Goal: Task Accomplishment & Management: Complete application form

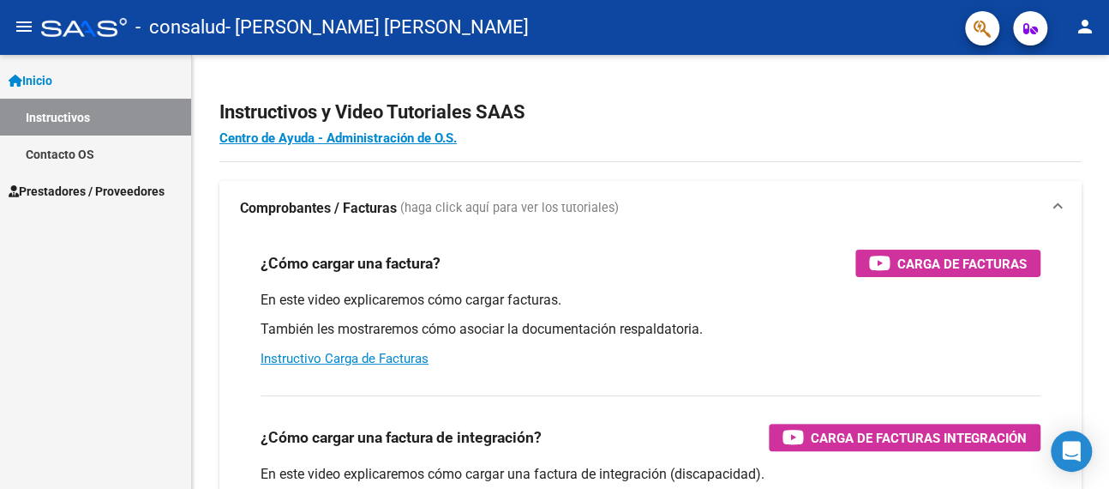
click at [97, 182] on span "Prestadores / Proveedores" at bounding box center [87, 191] width 156 height 19
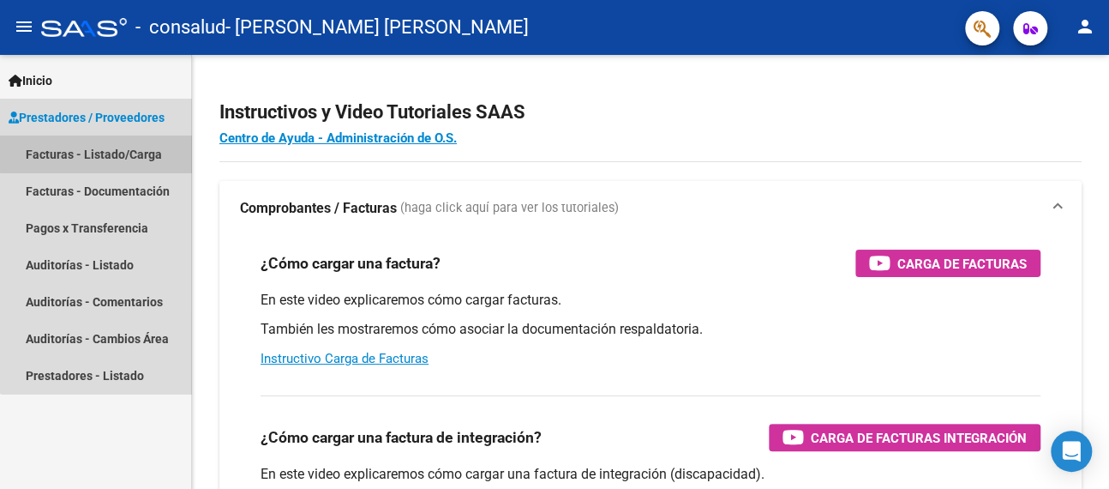
click at [116, 147] on link "Facturas - Listado/Carga" at bounding box center [95, 153] width 191 height 37
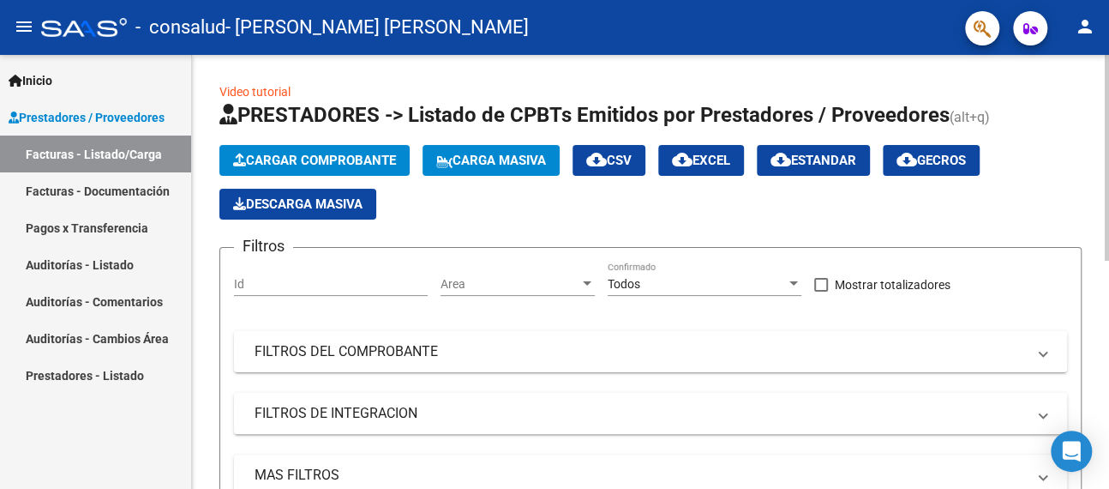
click at [312, 167] on button "Cargar Comprobante" at bounding box center [314, 160] width 190 height 31
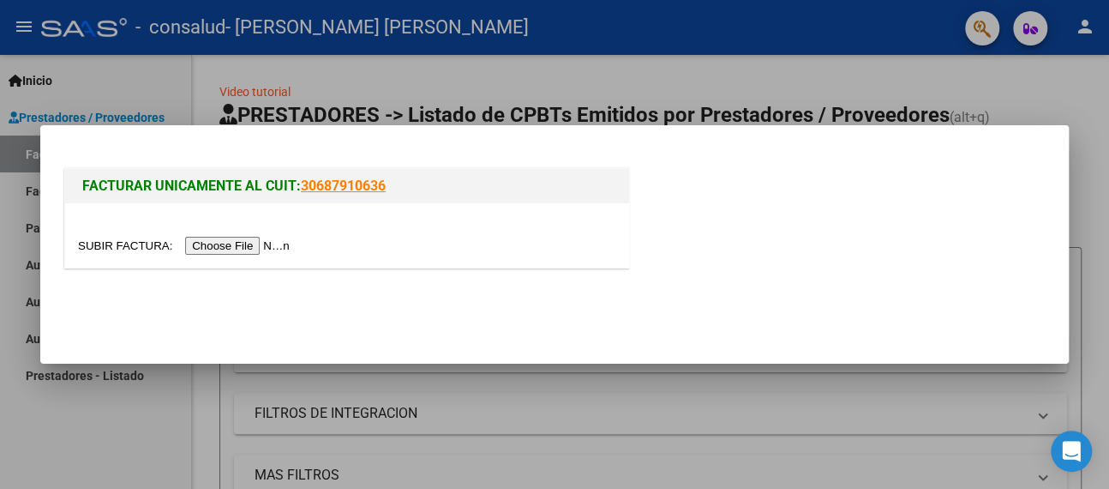
click at [245, 247] on input "file" at bounding box center [186, 246] width 217 height 18
click at [237, 246] on input "file" at bounding box center [186, 246] width 217 height 18
click at [225, 243] on input "file" at bounding box center [186, 246] width 217 height 18
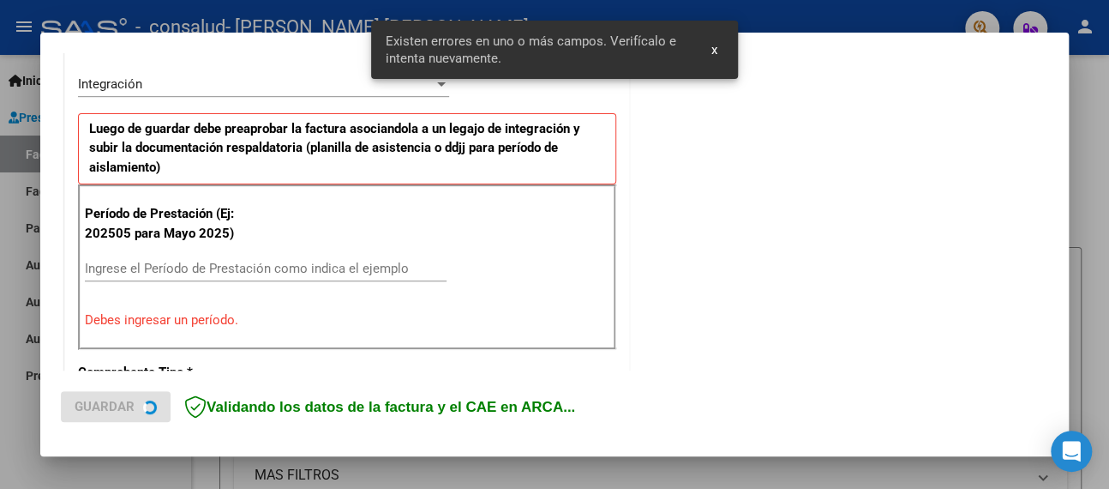
scroll to position [456, 0]
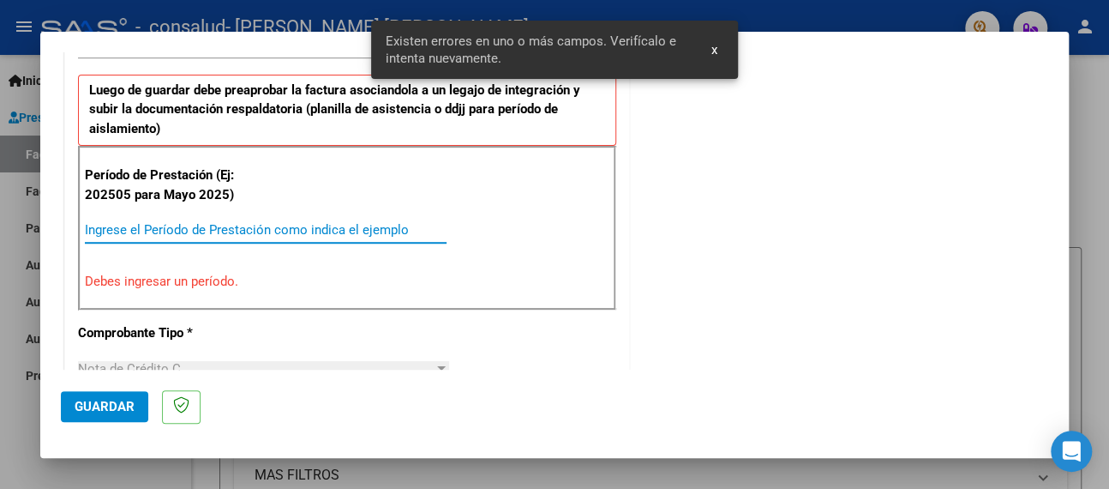
click at [169, 225] on input "Ingrese el Período de Prestación como indica el ejemplo" at bounding box center [266, 229] width 362 height 15
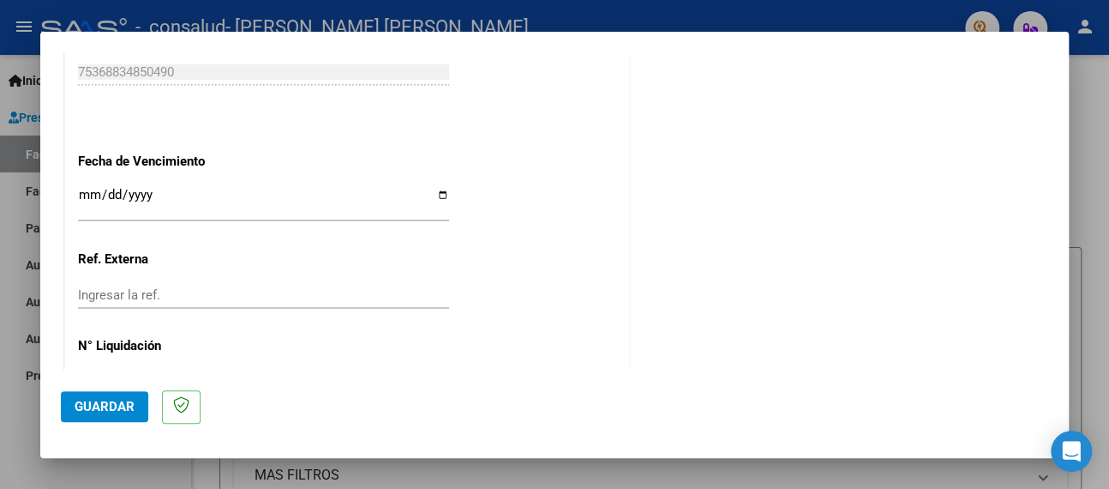
scroll to position [1142, 0]
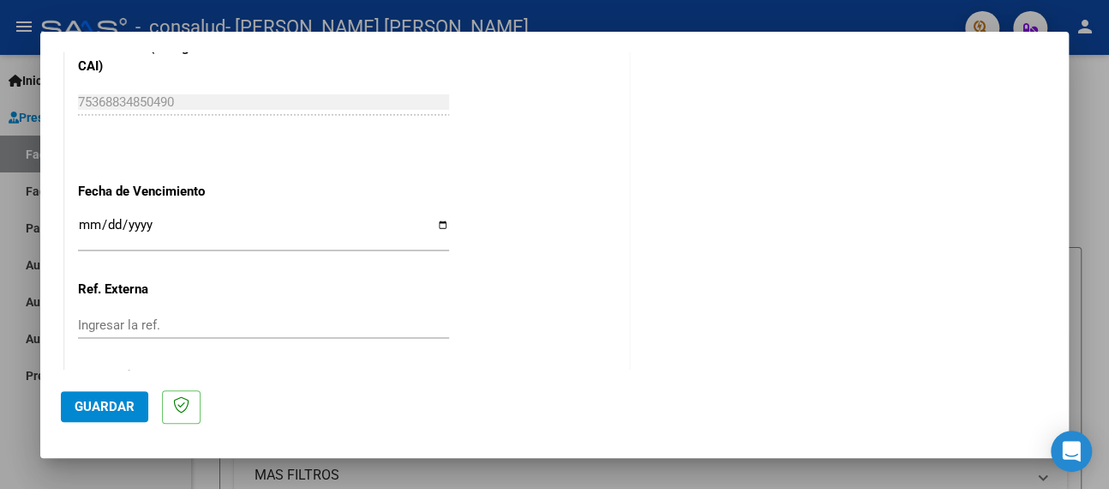
type input "202507"
click at [110, 405] on span "Guardar" at bounding box center [105, 406] width 60 height 15
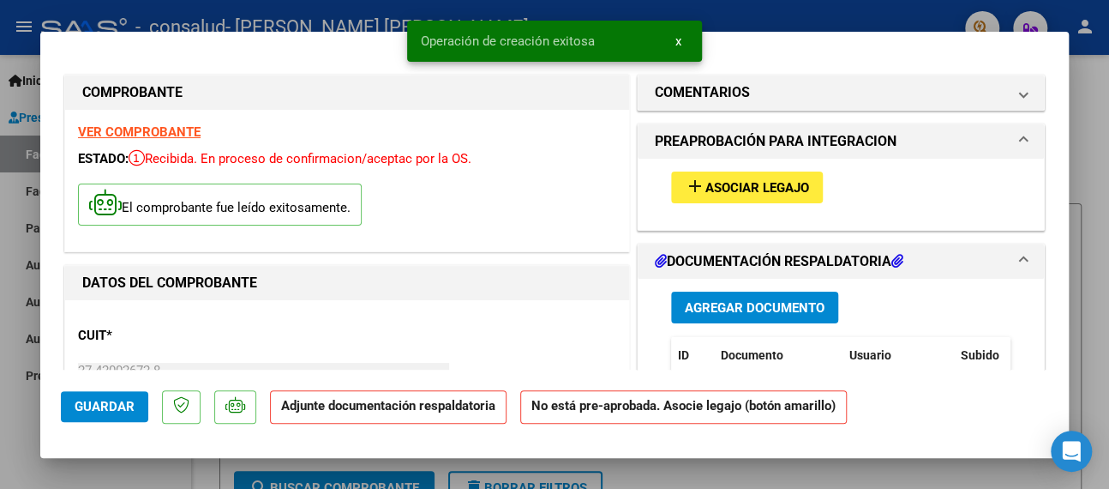
click at [706, 189] on span "Asociar Legajo" at bounding box center [758, 187] width 104 height 15
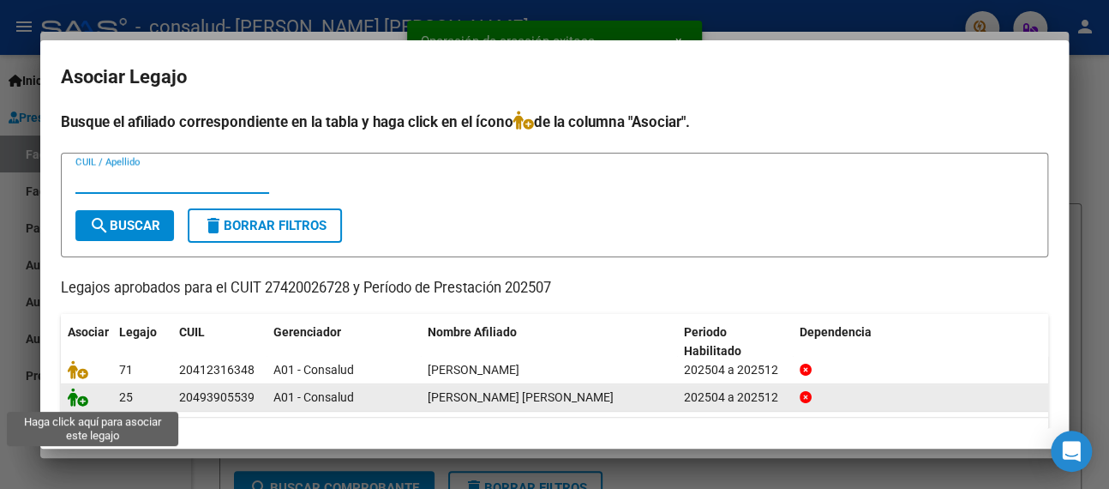
click at [68, 396] on icon at bounding box center [78, 396] width 21 height 19
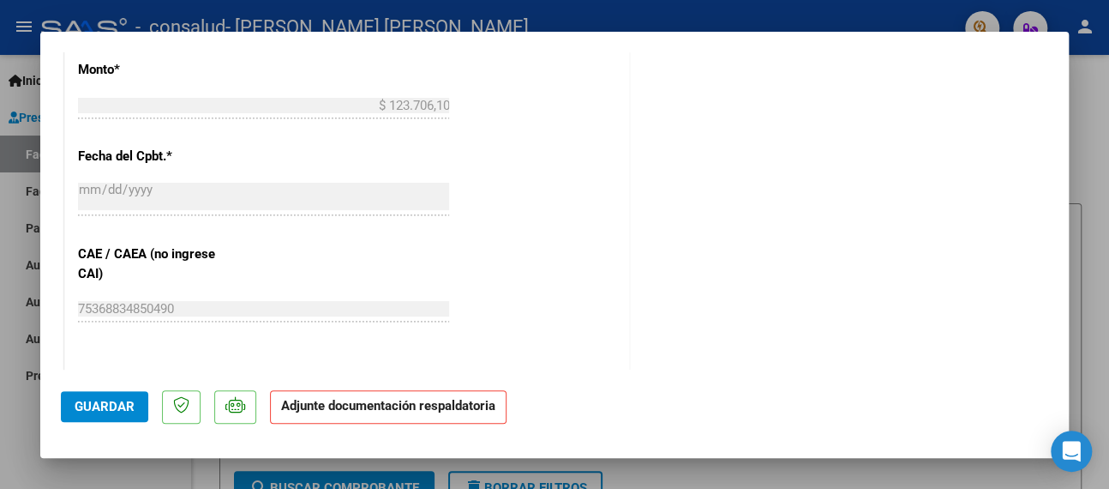
scroll to position [942, 0]
click at [105, 404] on span "Guardar" at bounding box center [105, 406] width 60 height 15
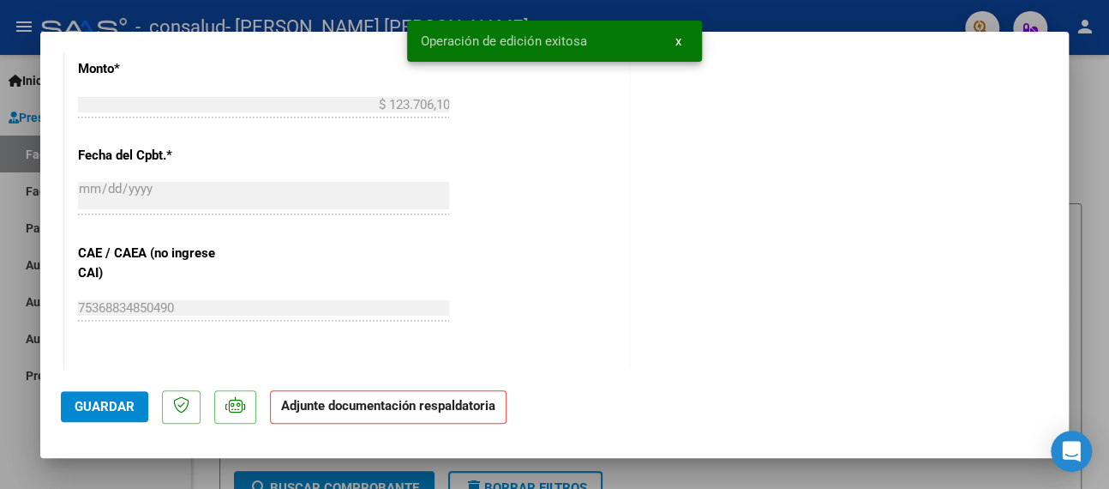
click at [9, 242] on div at bounding box center [554, 244] width 1109 height 489
type input "$ 0,00"
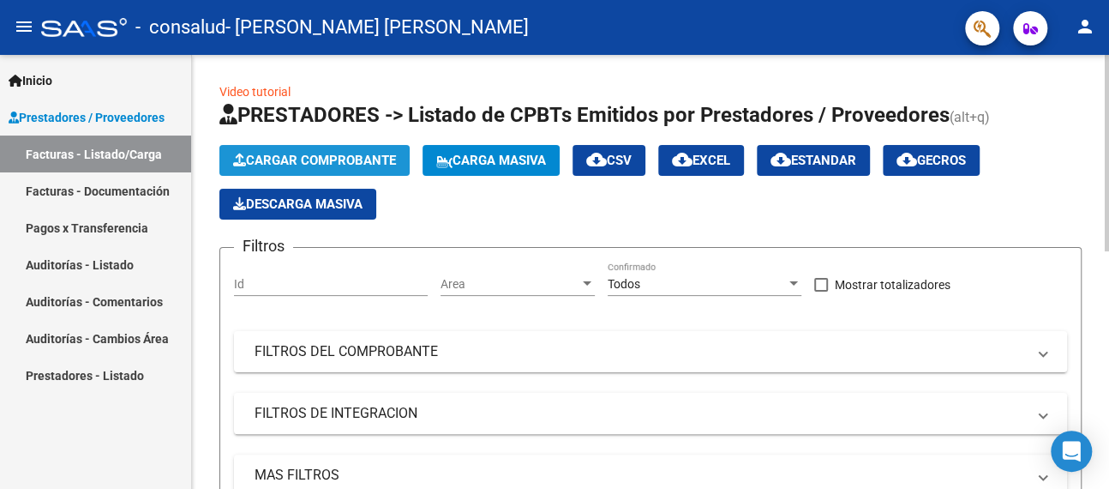
click at [297, 154] on span "Cargar Comprobante" at bounding box center [314, 160] width 163 height 15
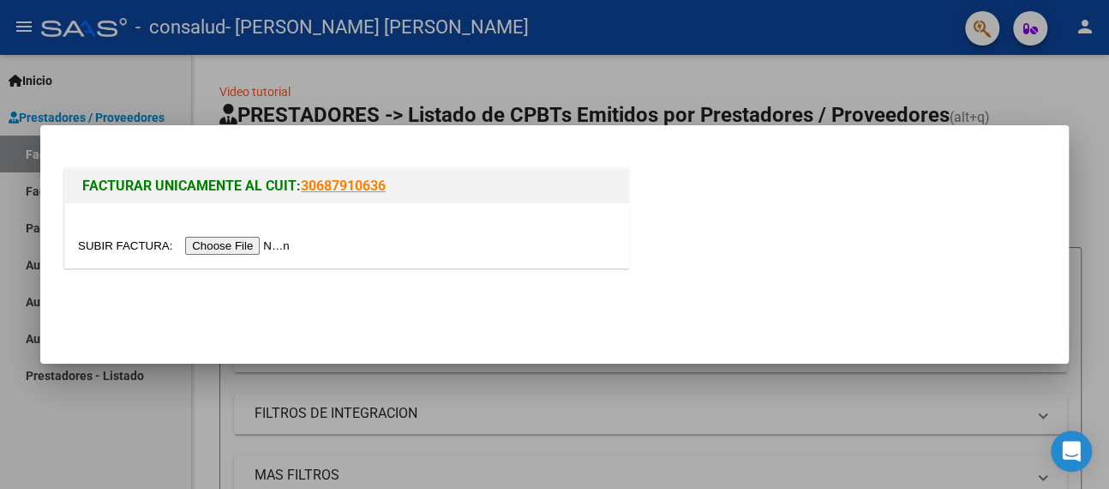
click at [348, 79] on div at bounding box center [554, 244] width 1109 height 489
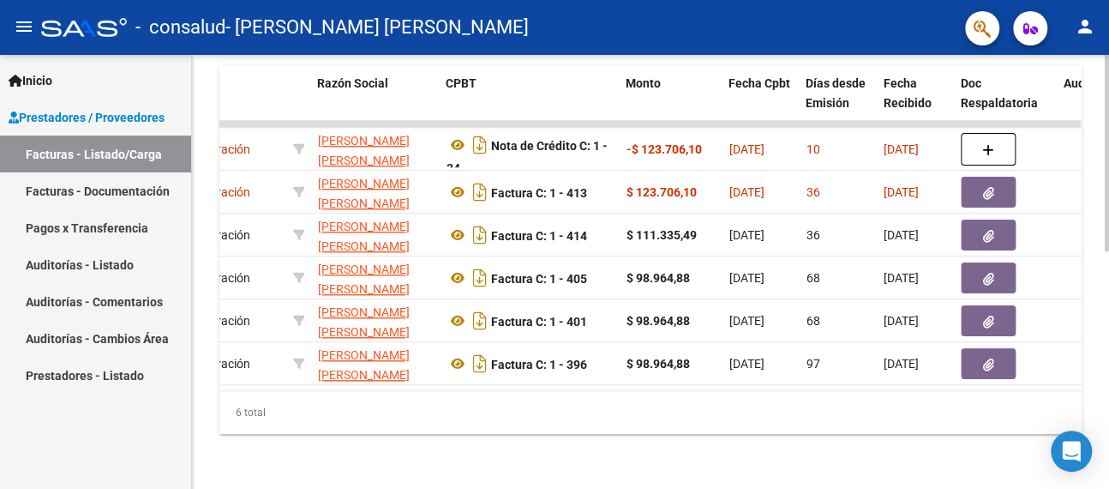
scroll to position [0, 408]
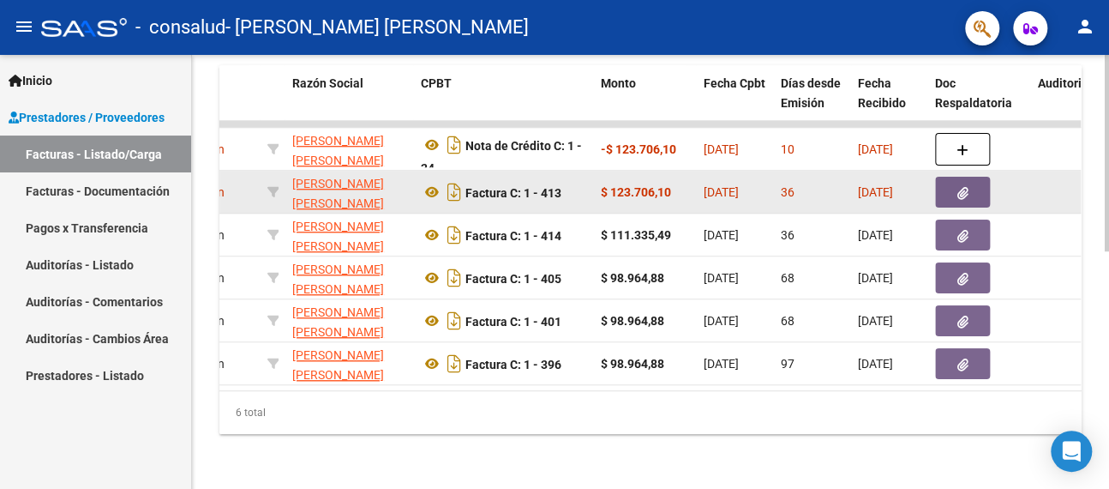
click at [958, 193] on icon "button" at bounding box center [963, 193] width 11 height 13
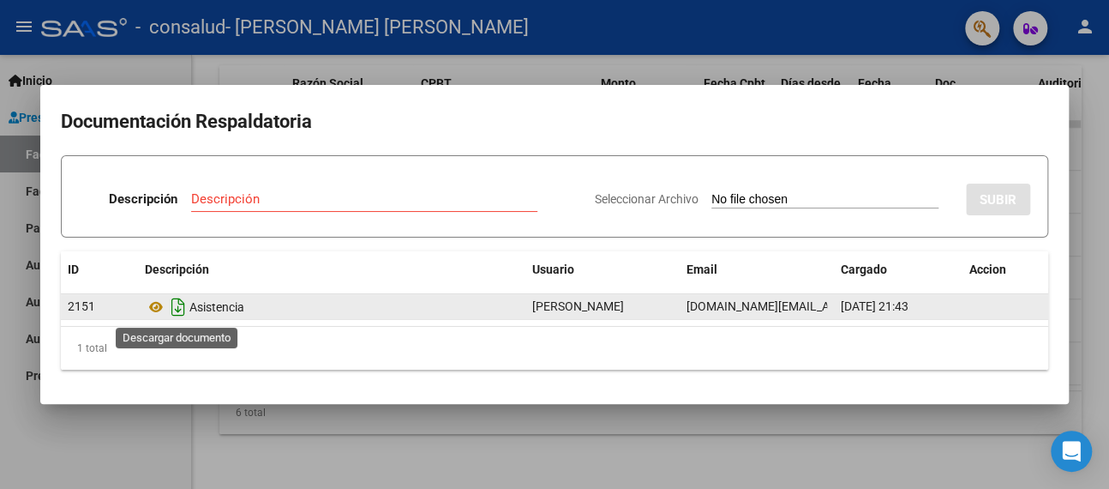
click at [172, 305] on icon "Descargar documento" at bounding box center [178, 306] width 22 height 27
click at [111, 107] on h2 "Documentación Respaldatoria" at bounding box center [555, 121] width 988 height 33
click at [474, 81] on div at bounding box center [554, 244] width 1109 height 489
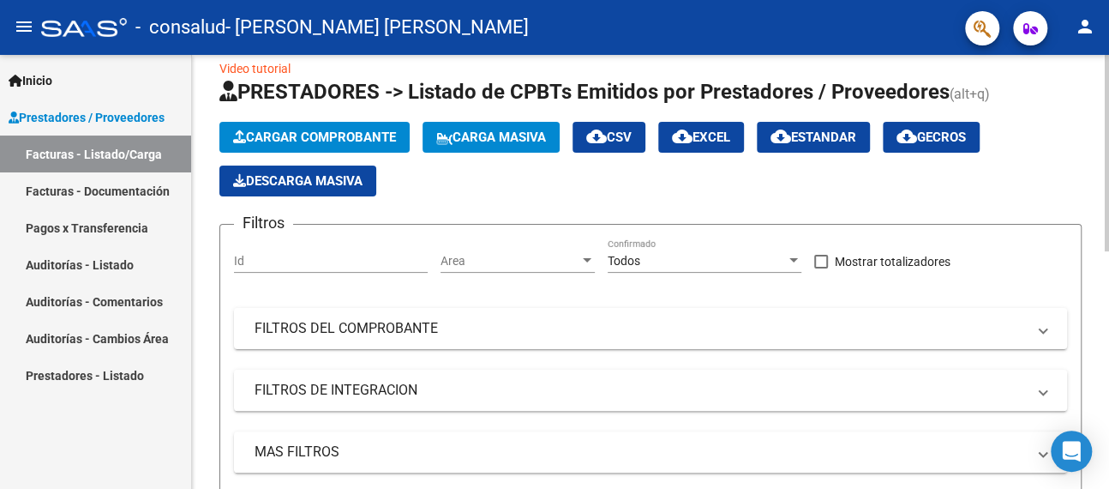
scroll to position [0, 0]
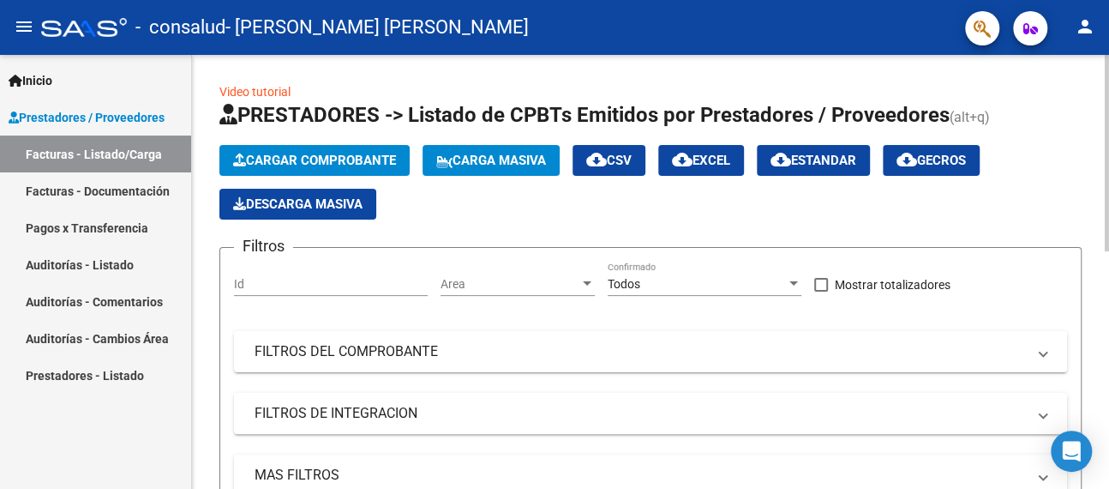
click at [317, 153] on span "Cargar Comprobante" at bounding box center [314, 160] width 163 height 15
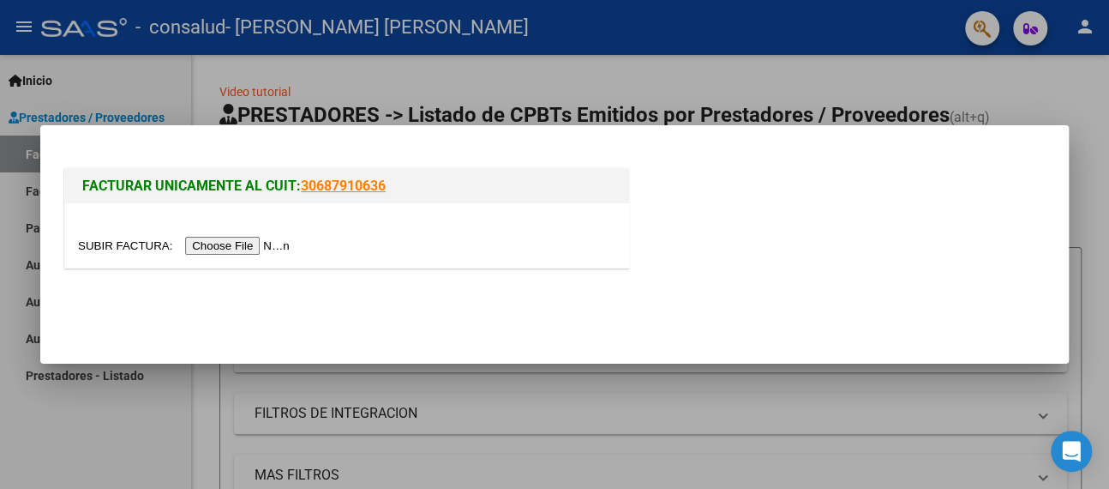
click at [251, 248] on input "file" at bounding box center [186, 246] width 217 height 18
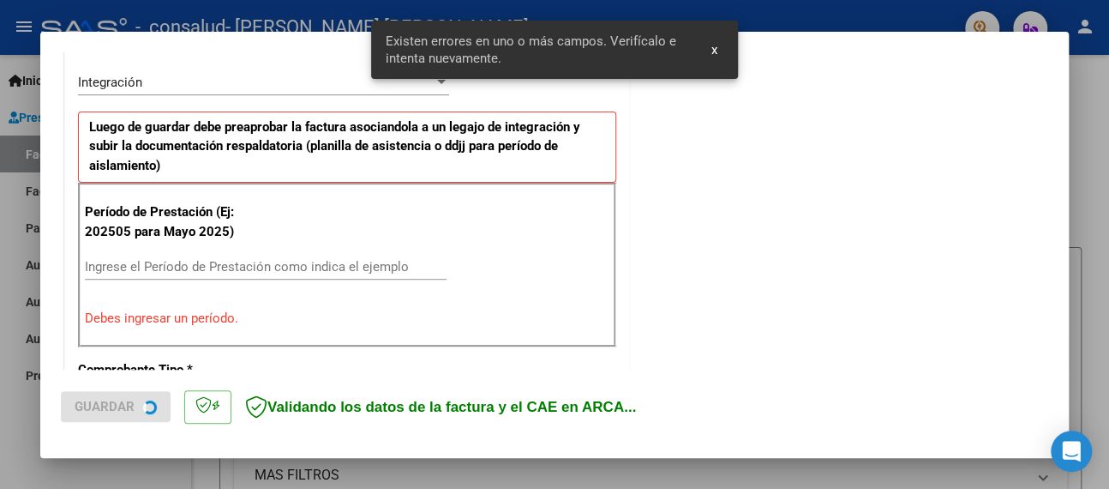
scroll to position [424, 0]
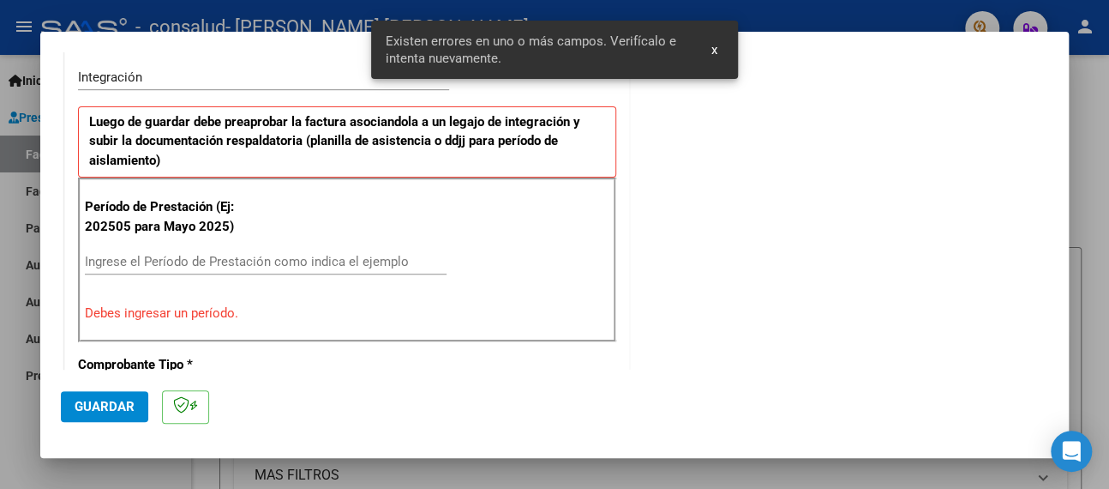
click at [201, 255] on input "Ingrese el Período de Prestación como indica el ejemplo" at bounding box center [266, 261] width 362 height 15
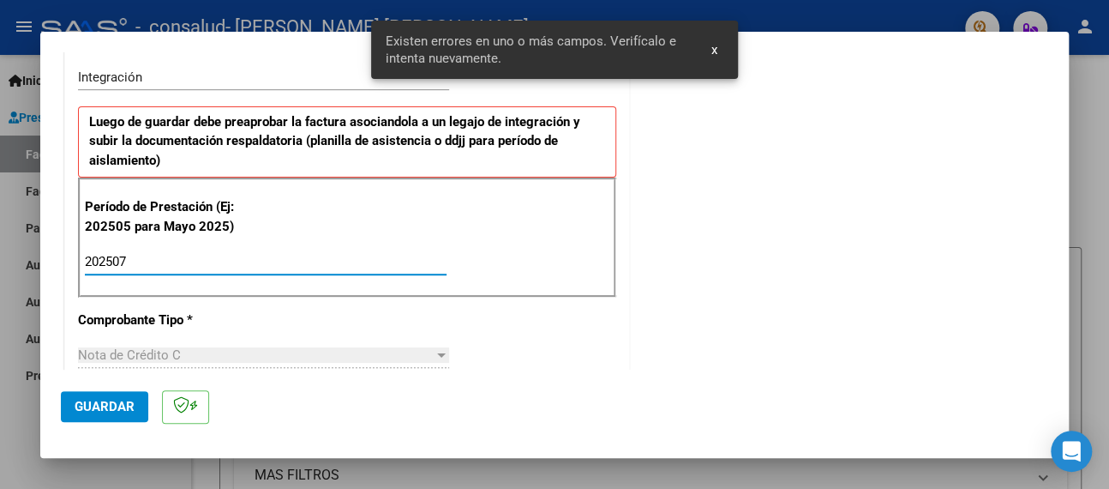
type input "202507"
click at [105, 408] on span "Guardar" at bounding box center [105, 406] width 60 height 15
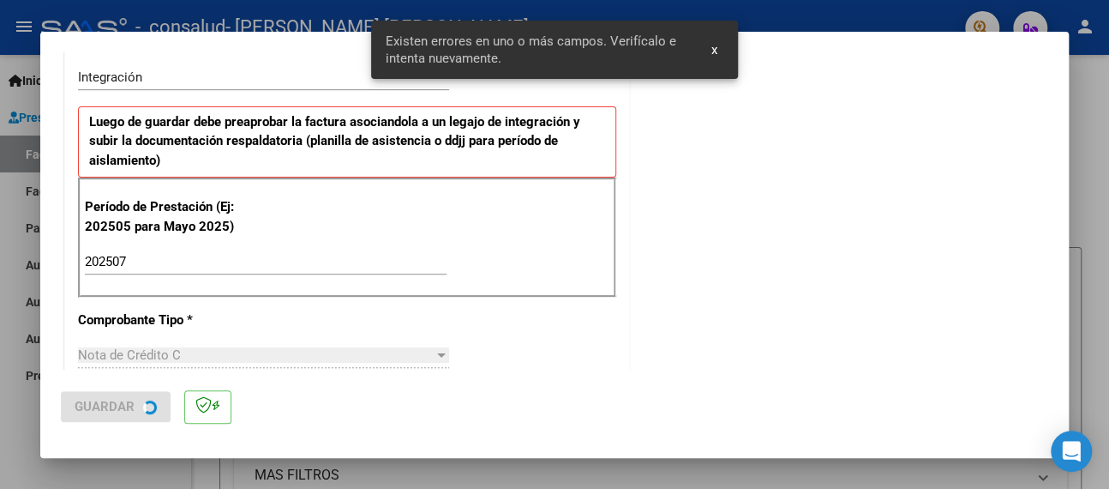
scroll to position [0, 0]
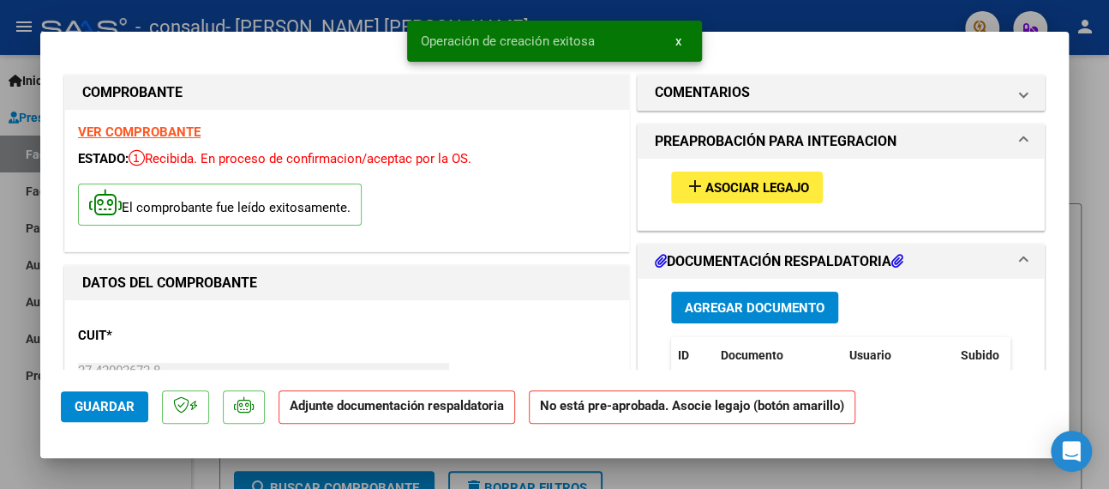
click at [745, 175] on button "add Asociar Legajo" at bounding box center [747, 187] width 152 height 32
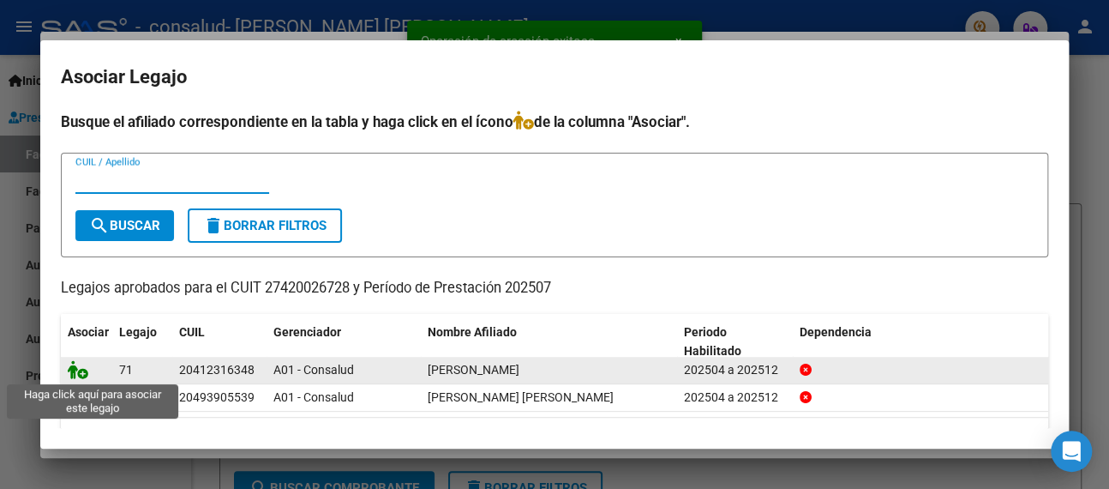
click at [76, 371] on icon at bounding box center [78, 369] width 21 height 19
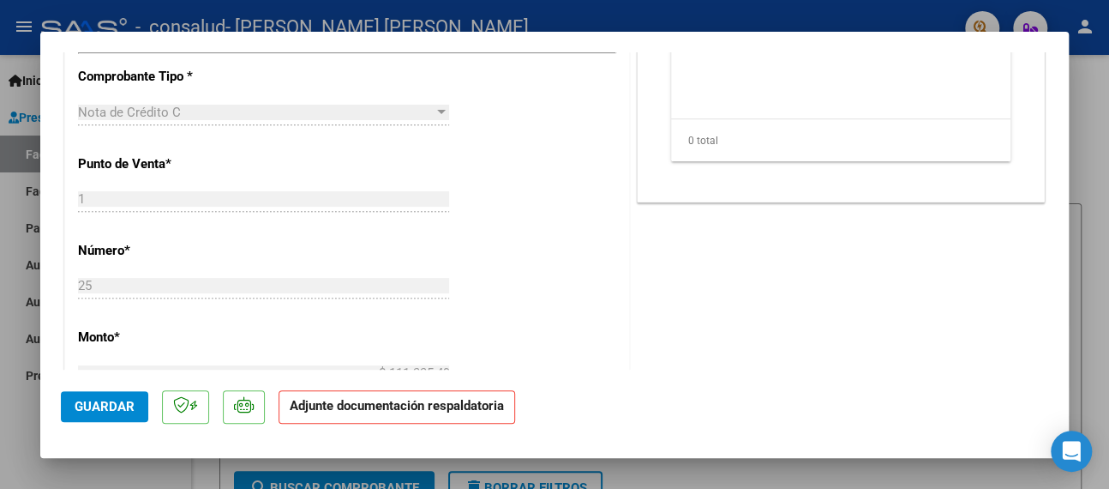
scroll to position [686, 0]
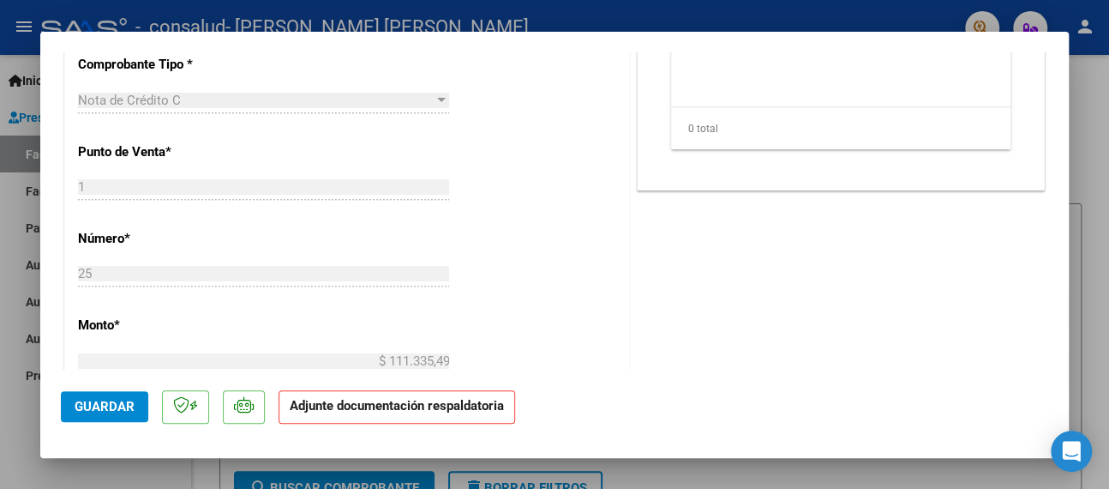
click at [95, 394] on button "Guardar" at bounding box center [104, 406] width 87 height 31
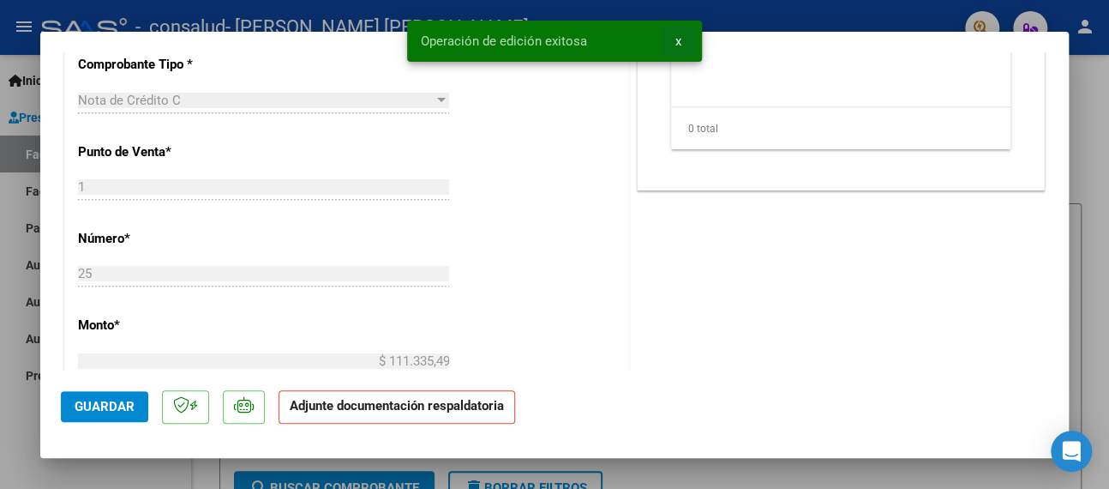
drag, startPoint x: 680, startPoint y: 40, endPoint x: 610, endPoint y: 57, distance: 72.4
click at [678, 40] on span "x" at bounding box center [679, 40] width 6 height 15
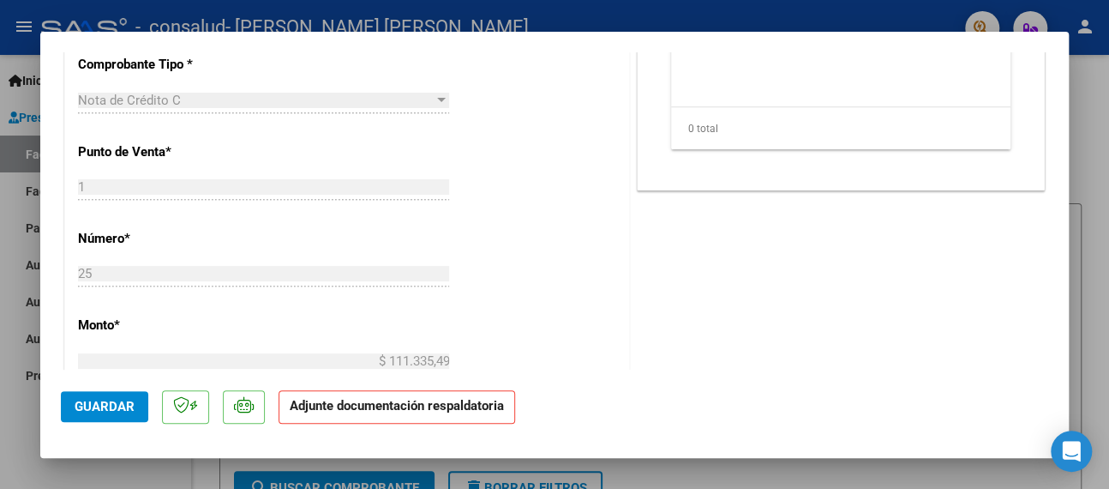
click at [0, 197] on div at bounding box center [554, 244] width 1109 height 489
type input "$ 0,00"
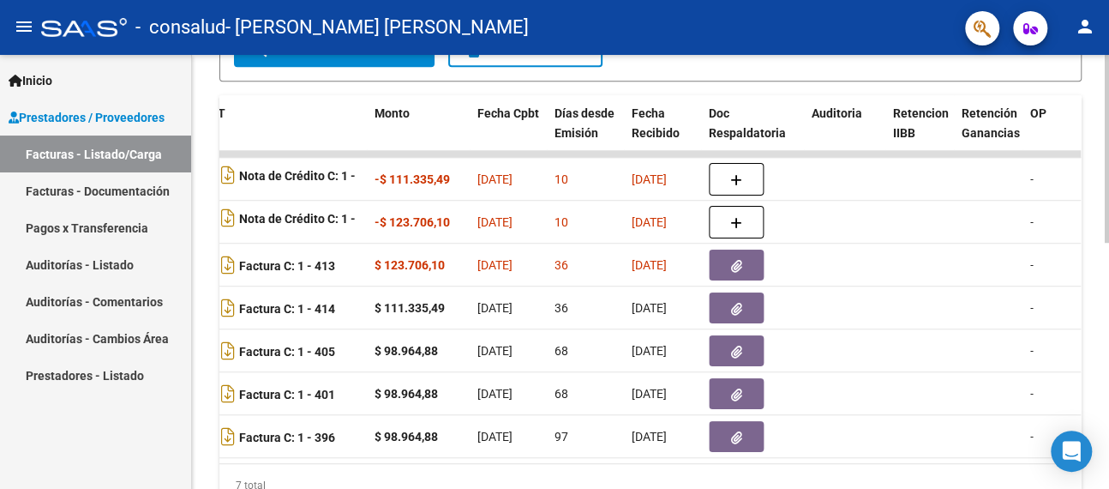
scroll to position [0, 578]
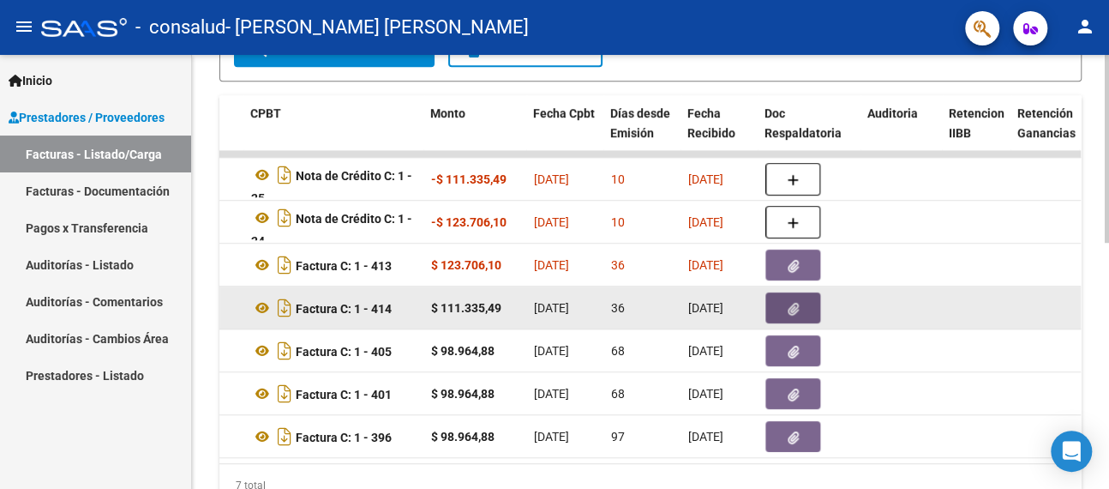
click at [788, 309] on icon "button" at bounding box center [793, 309] width 11 height 13
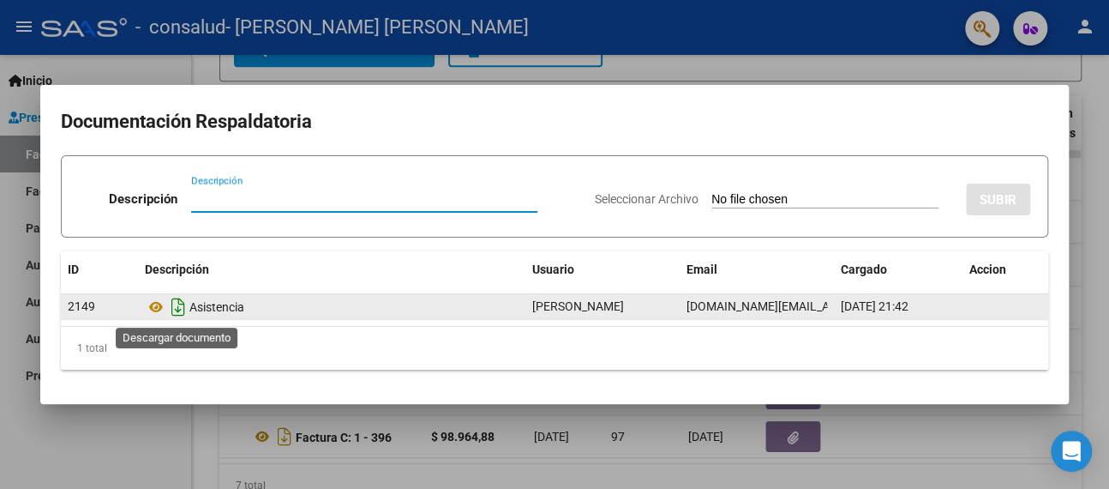
click at [181, 309] on icon "Descargar documento" at bounding box center [178, 306] width 22 height 27
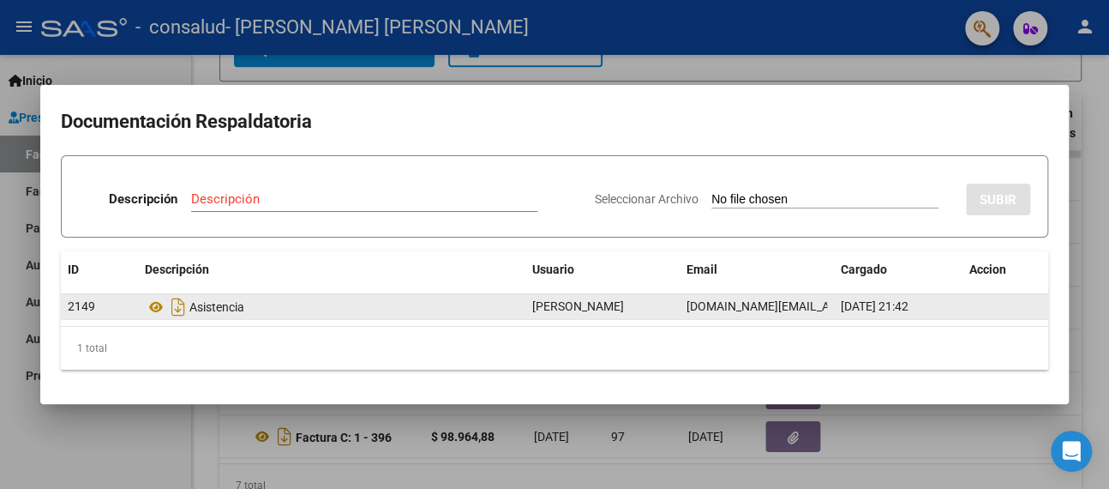
click at [285, 66] on div at bounding box center [554, 244] width 1109 height 489
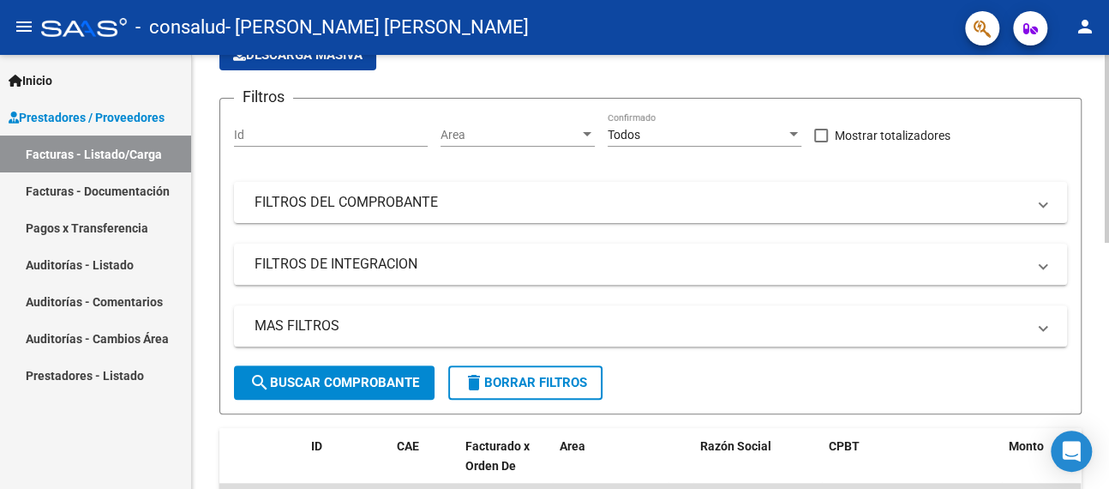
scroll to position [53, 0]
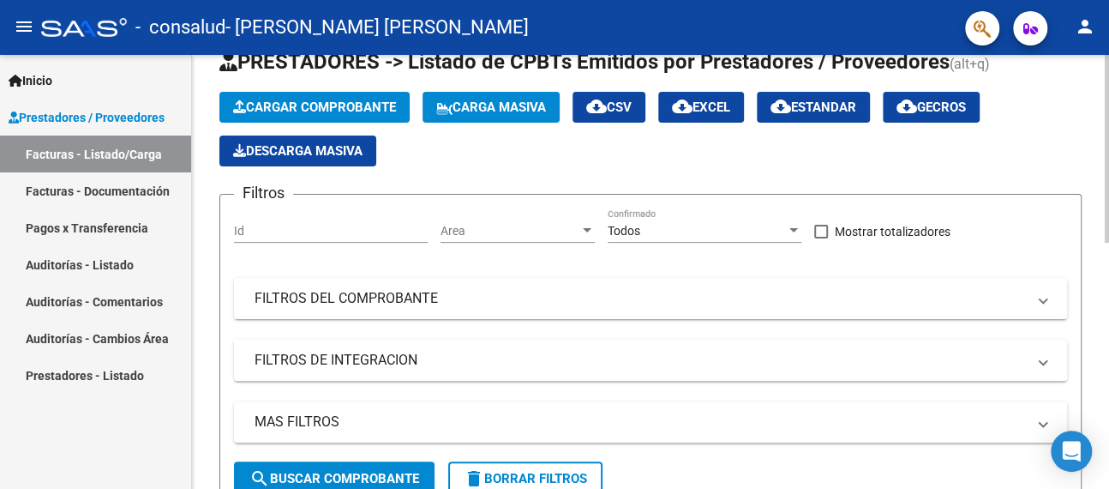
click at [301, 105] on span "Cargar Comprobante" at bounding box center [314, 106] width 163 height 15
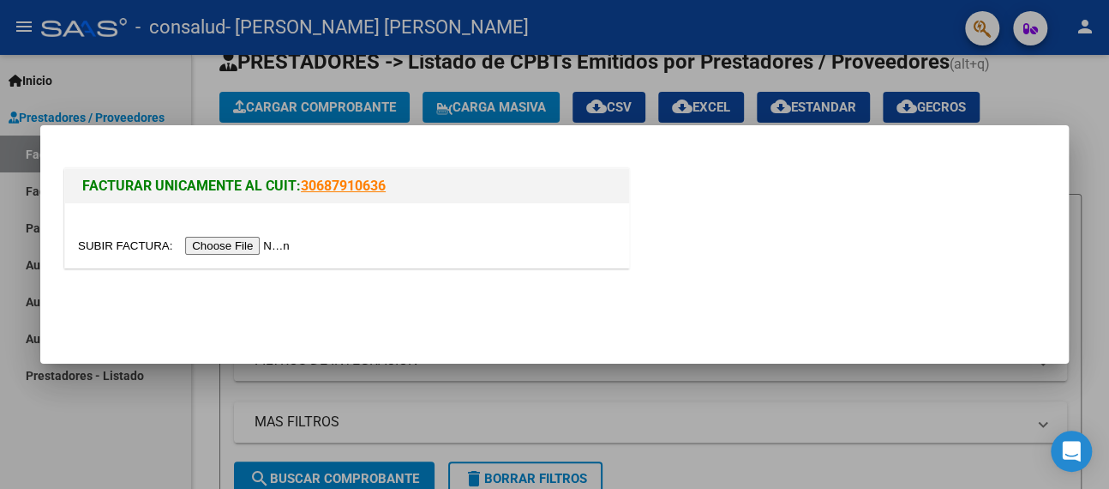
click at [227, 249] on input "file" at bounding box center [186, 246] width 217 height 18
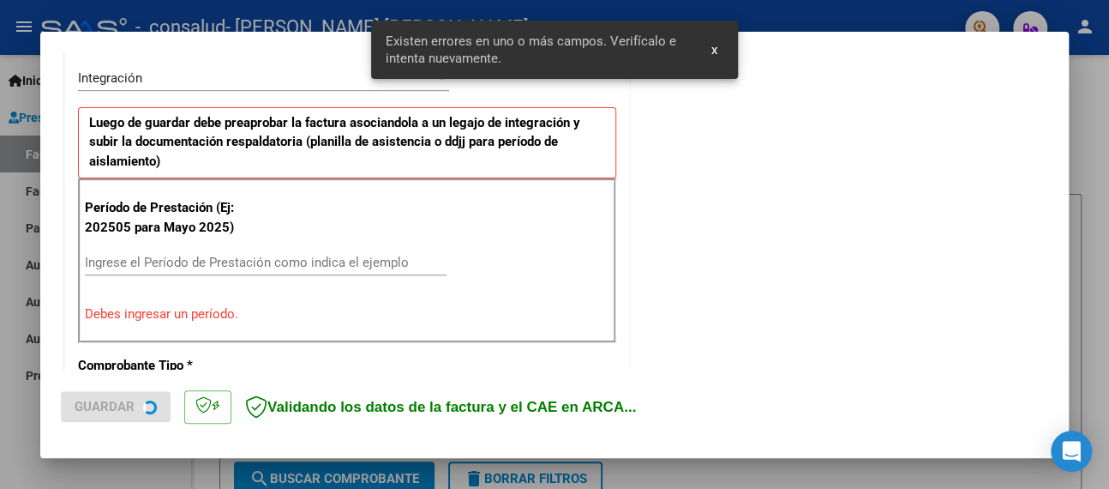
scroll to position [424, 0]
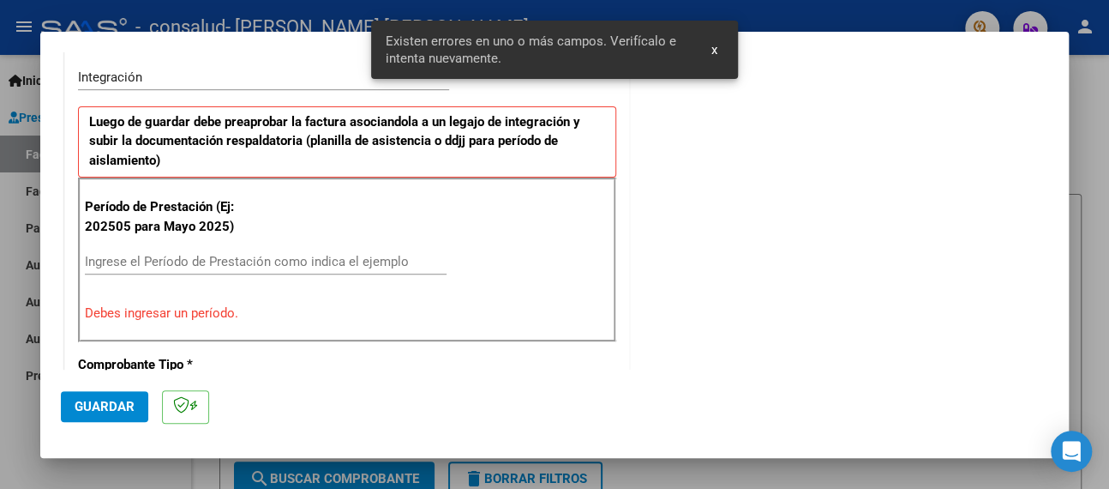
click at [188, 251] on div "Ingrese el Período de Prestación como indica el ejemplo" at bounding box center [266, 262] width 362 height 26
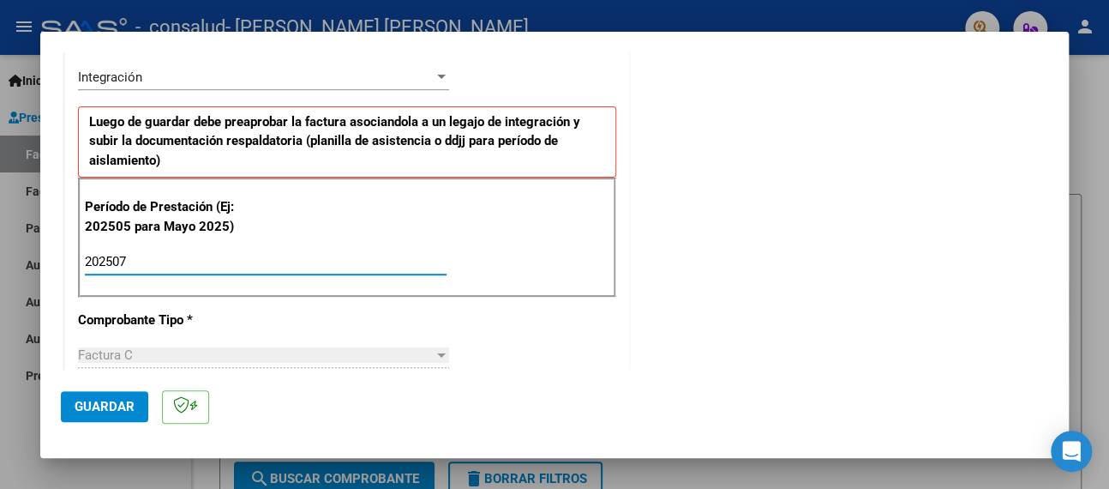
type input "202507"
click at [84, 401] on span "Guardar" at bounding box center [105, 406] width 60 height 15
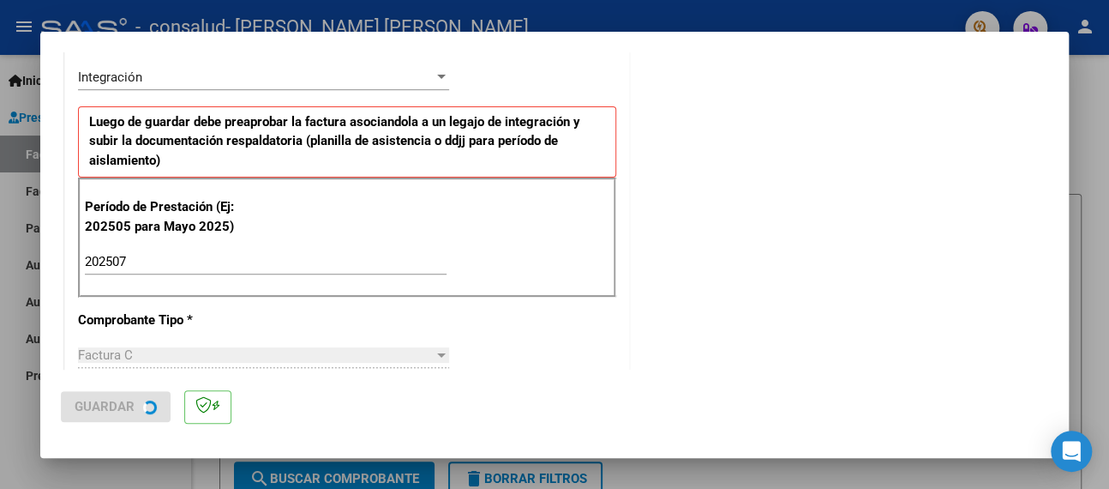
scroll to position [0, 0]
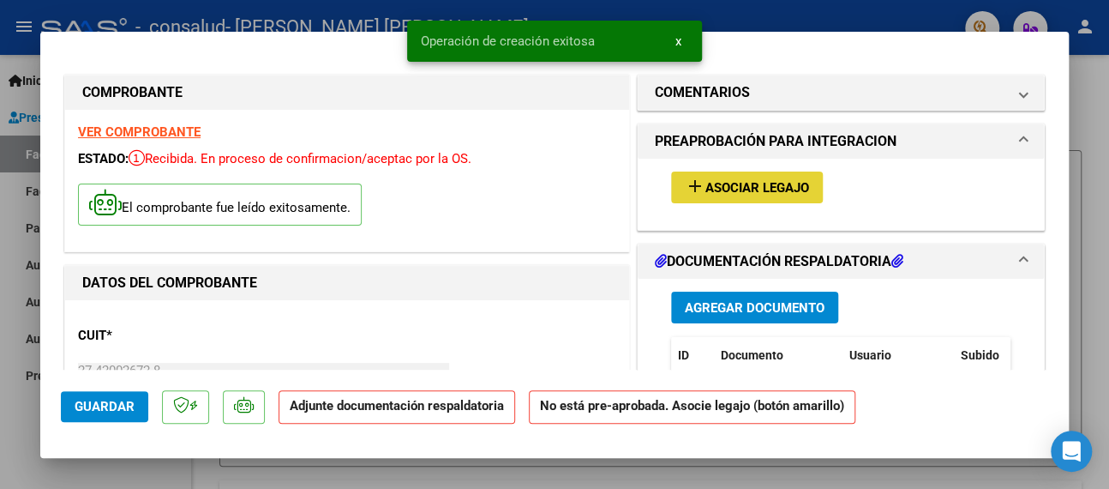
click at [728, 180] on span "Asociar Legajo" at bounding box center [758, 187] width 104 height 15
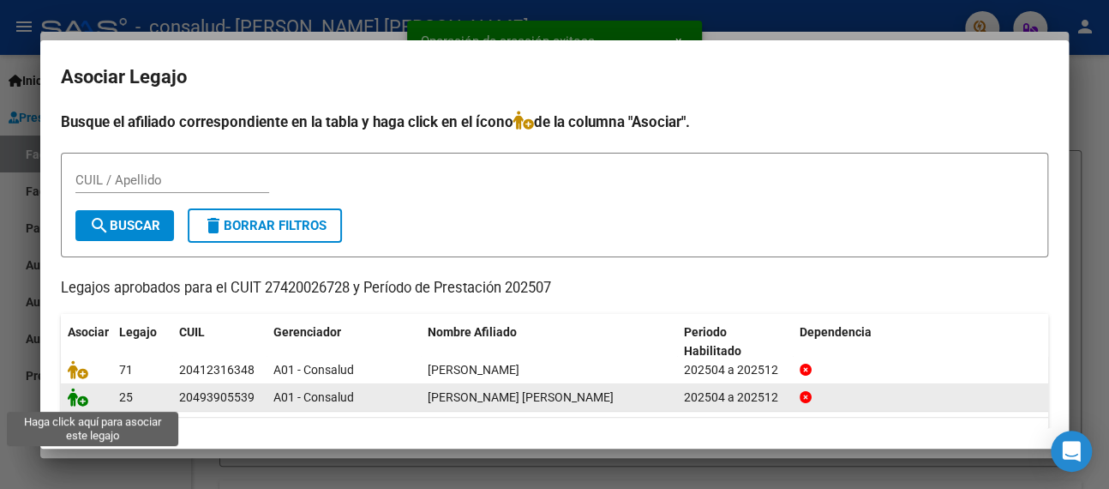
click at [76, 402] on icon at bounding box center [78, 396] width 21 height 19
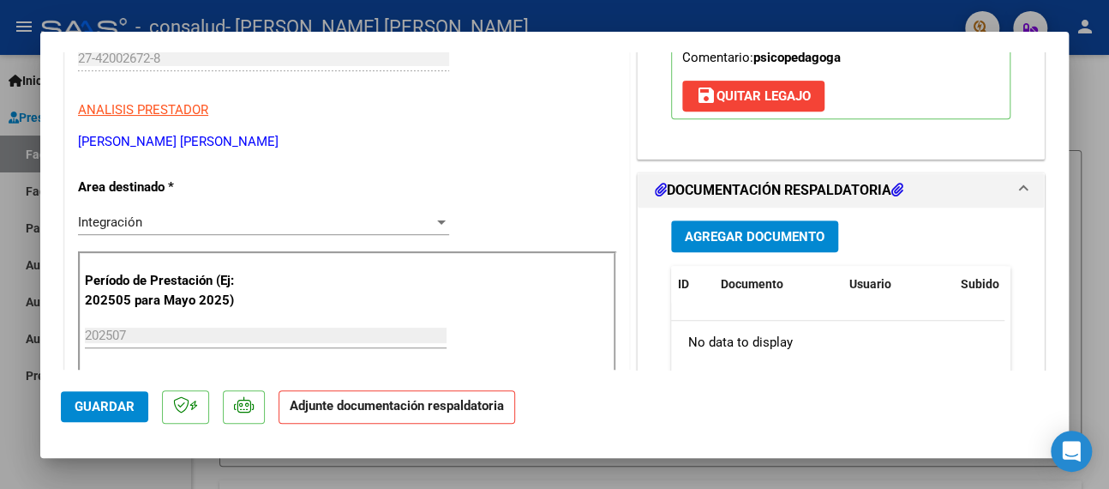
scroll to position [343, 0]
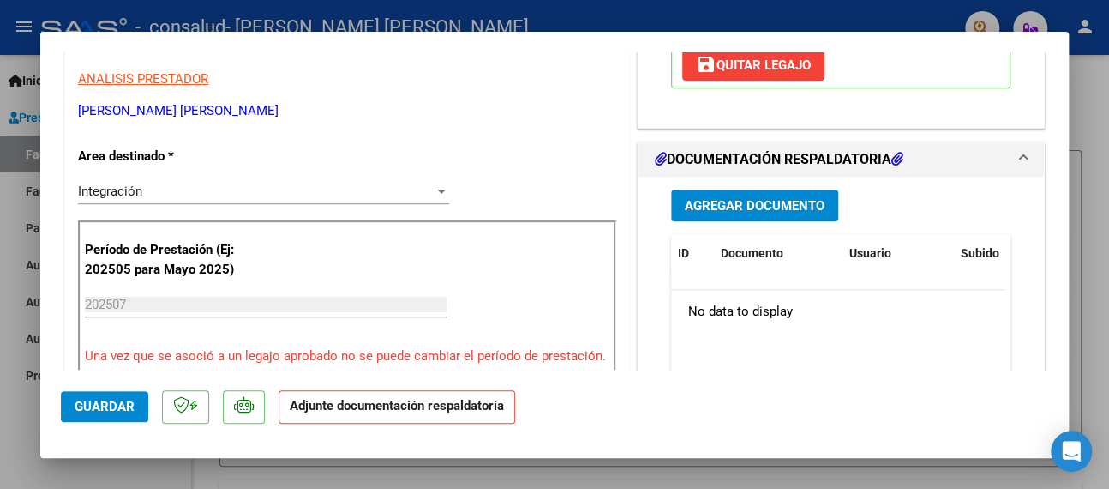
click at [755, 213] on span "Agregar Documento" at bounding box center [755, 205] width 140 height 15
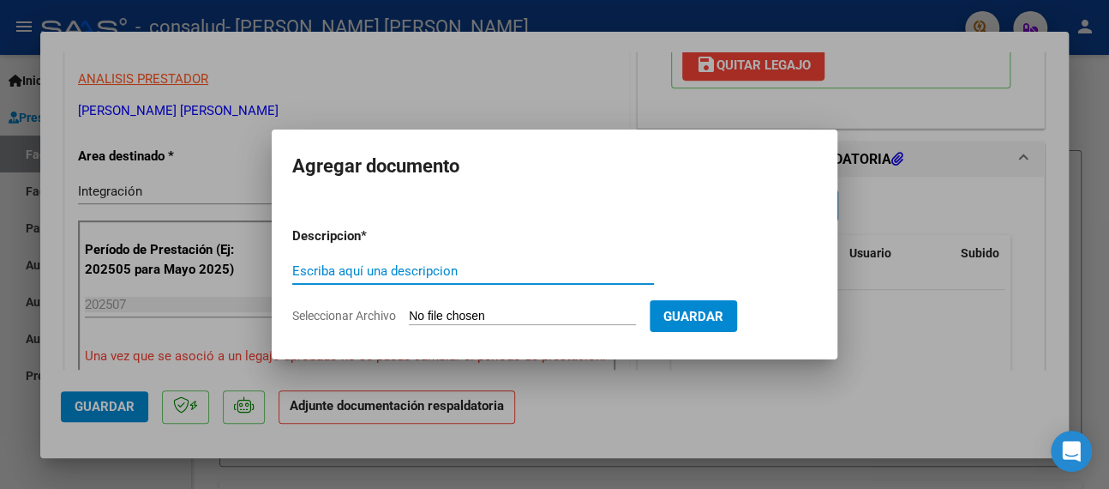
click at [395, 271] on input "Escriba aquí una descripcion" at bounding box center [473, 270] width 362 height 15
type input "Asistencia"
click at [489, 317] on input "Seleccionar Archivo" at bounding box center [522, 317] width 227 height 16
type input "C:\fakepath\27420026728-FACTURA_C-1-413-ANEXO-ASISTENCIA.pdf"
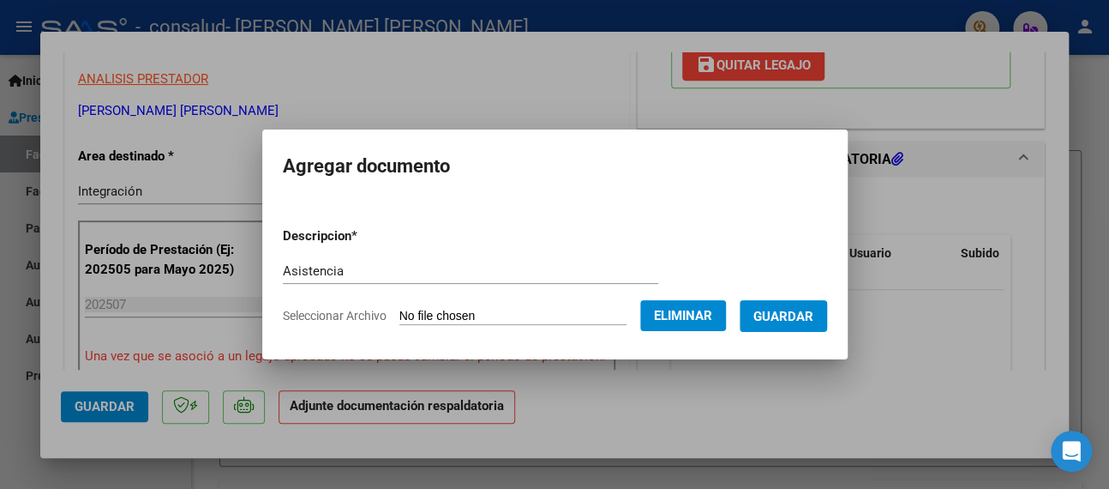
click at [814, 315] on span "Guardar" at bounding box center [784, 316] width 60 height 15
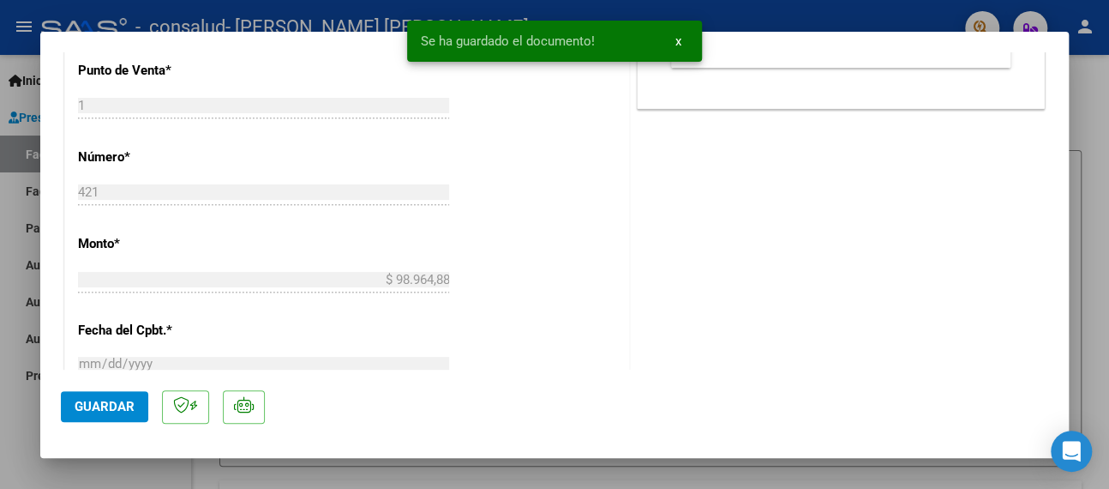
scroll to position [772, 0]
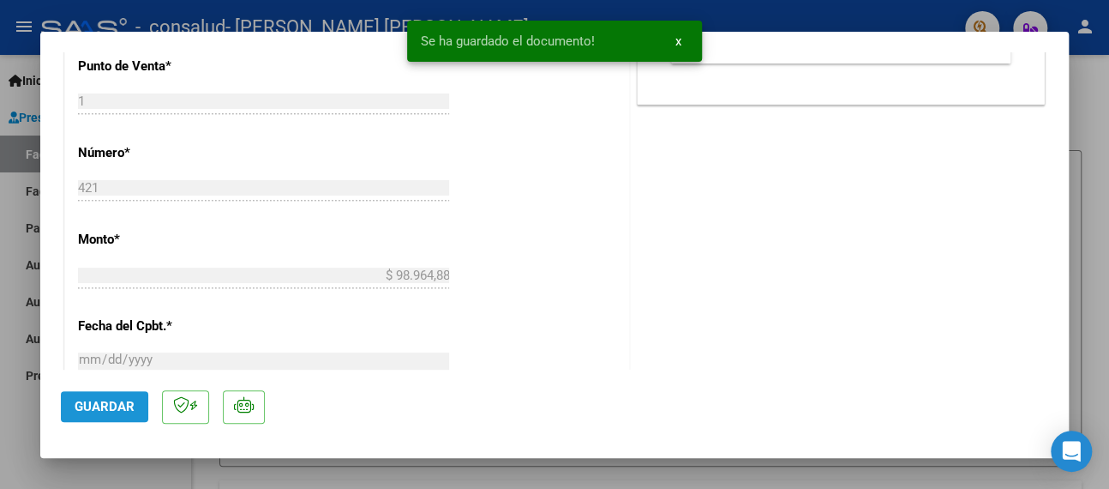
click at [105, 401] on span "Guardar" at bounding box center [105, 406] width 60 height 15
click at [0, 266] on div at bounding box center [554, 244] width 1109 height 489
type input "$ 0,00"
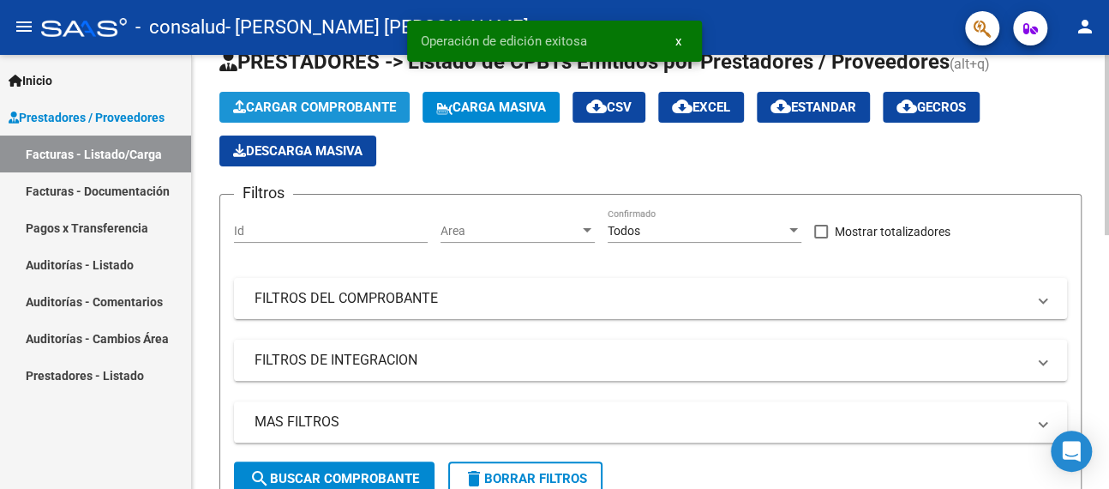
click at [311, 104] on span "Cargar Comprobante" at bounding box center [314, 106] width 163 height 15
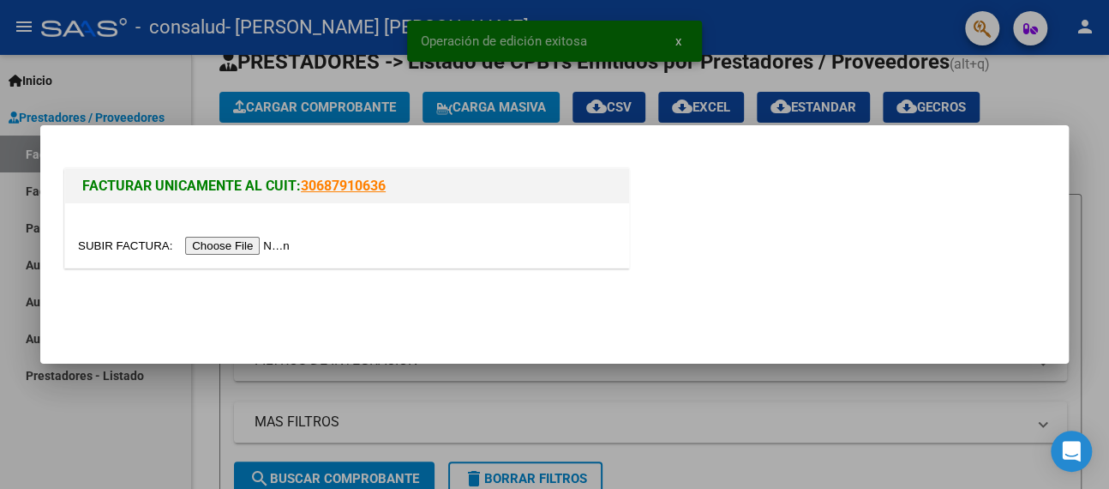
click at [248, 246] on input "file" at bounding box center [186, 246] width 217 height 18
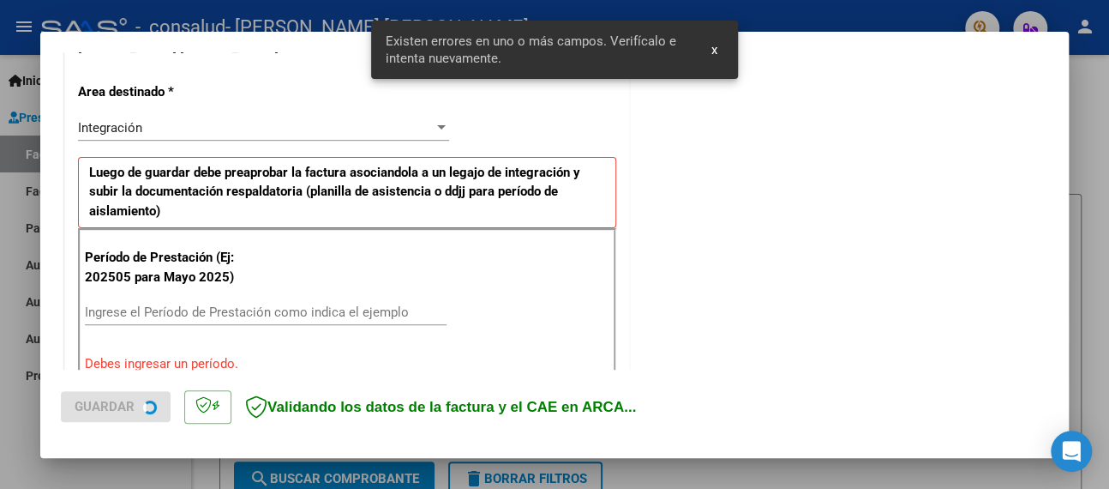
scroll to position [375, 0]
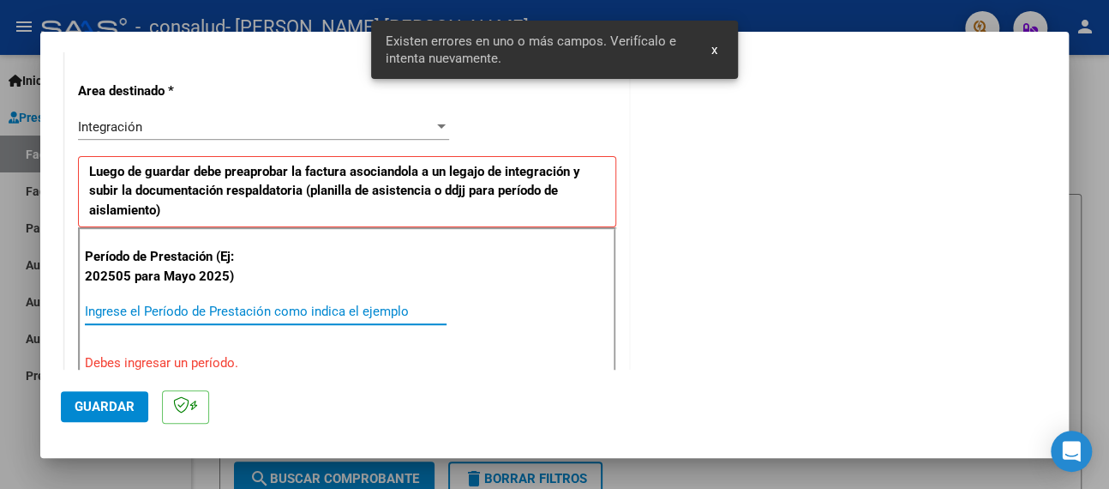
click at [126, 308] on input "Ingrese el Período de Prestación como indica el ejemplo" at bounding box center [266, 310] width 362 height 15
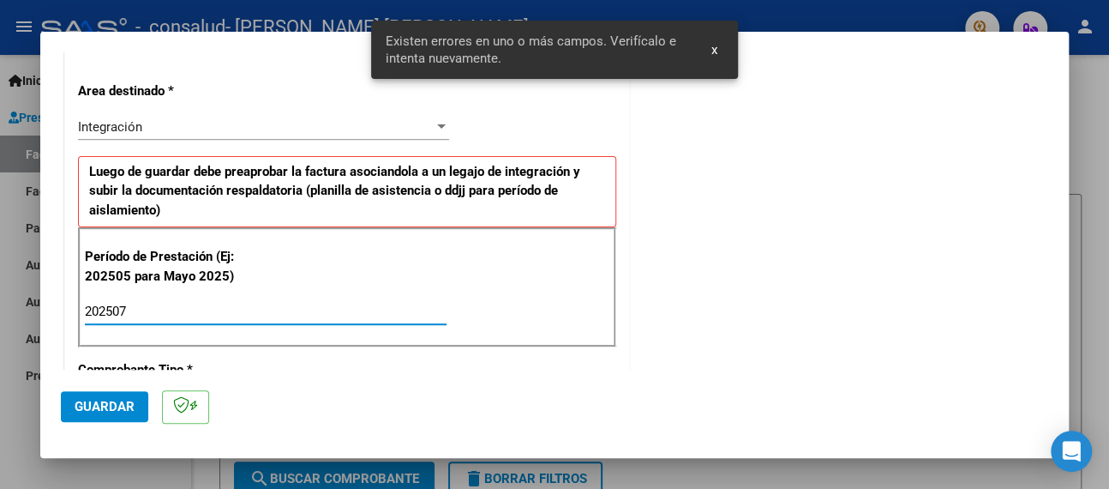
type input "202507"
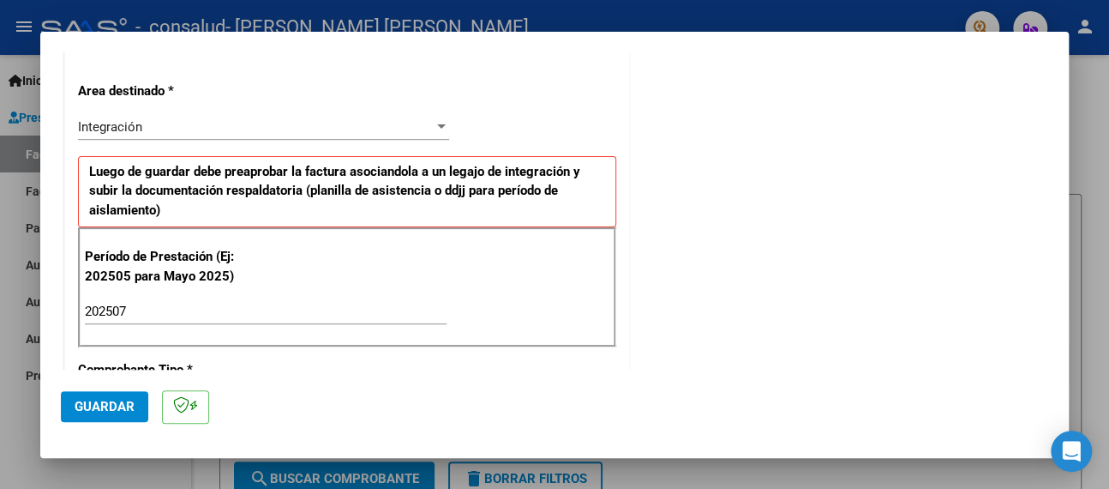
click at [113, 404] on span "Guardar" at bounding box center [105, 406] width 60 height 15
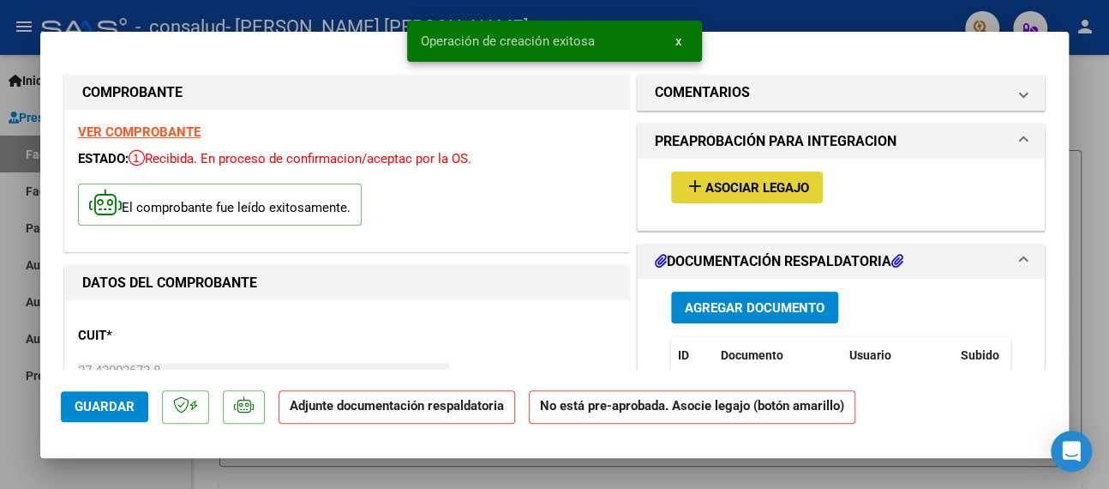
click at [720, 184] on span "Asociar Legajo" at bounding box center [758, 187] width 104 height 15
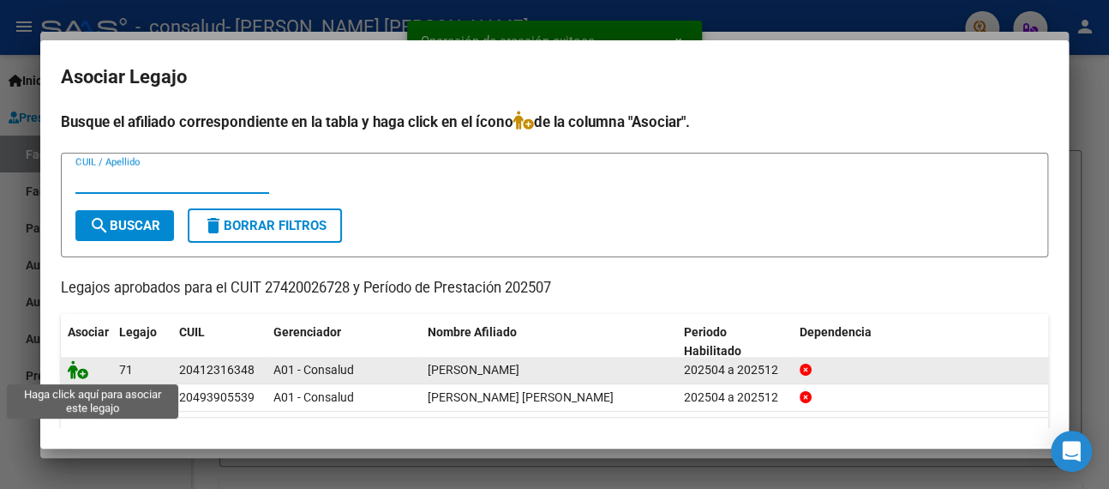
click at [78, 373] on icon at bounding box center [78, 369] width 21 height 19
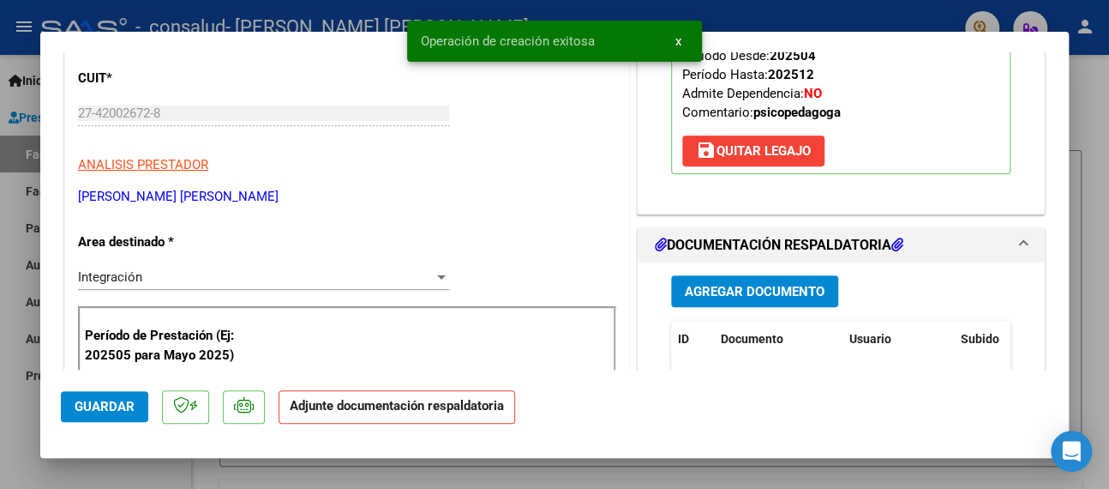
scroll to position [343, 0]
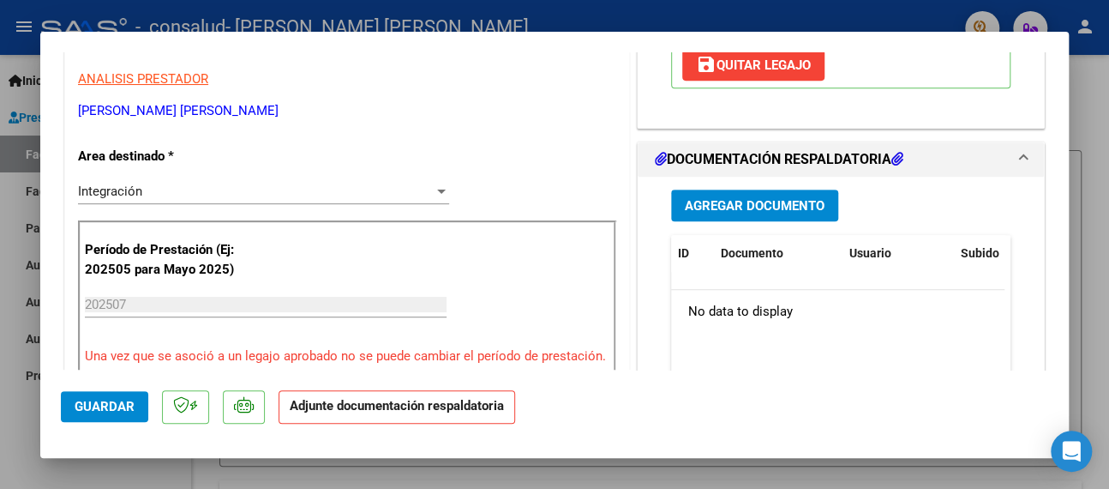
click at [736, 204] on span "Agregar Documento" at bounding box center [755, 205] width 140 height 15
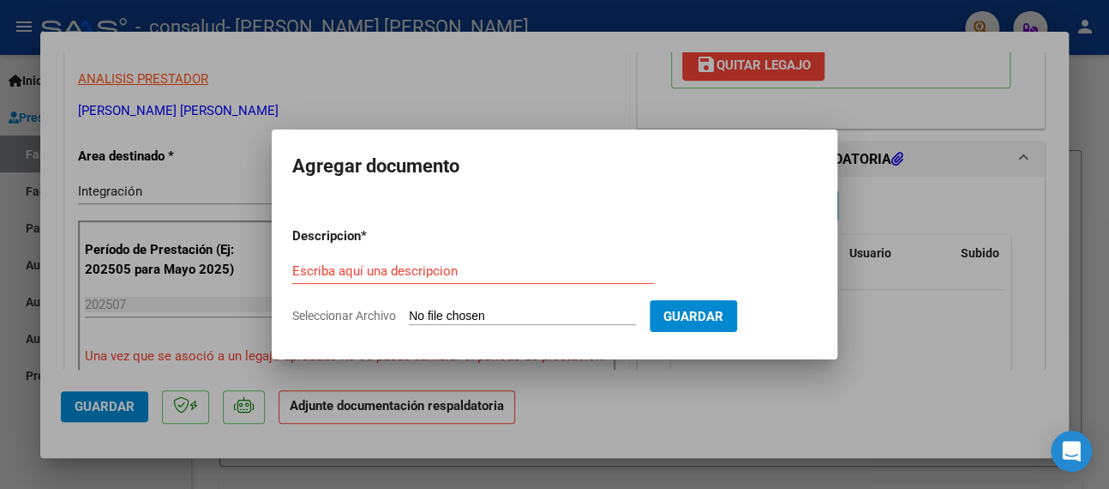
click at [390, 261] on div "Escriba aquí una descripcion" at bounding box center [473, 271] width 362 height 26
type input "Asistencia"
click at [485, 316] on input "Seleccionar Archivo" at bounding box center [522, 317] width 227 height 16
type input "C:\fakepath\27420026728-FACTURA_C-1-414-ANEXO-ASISTENCIA.pdf"
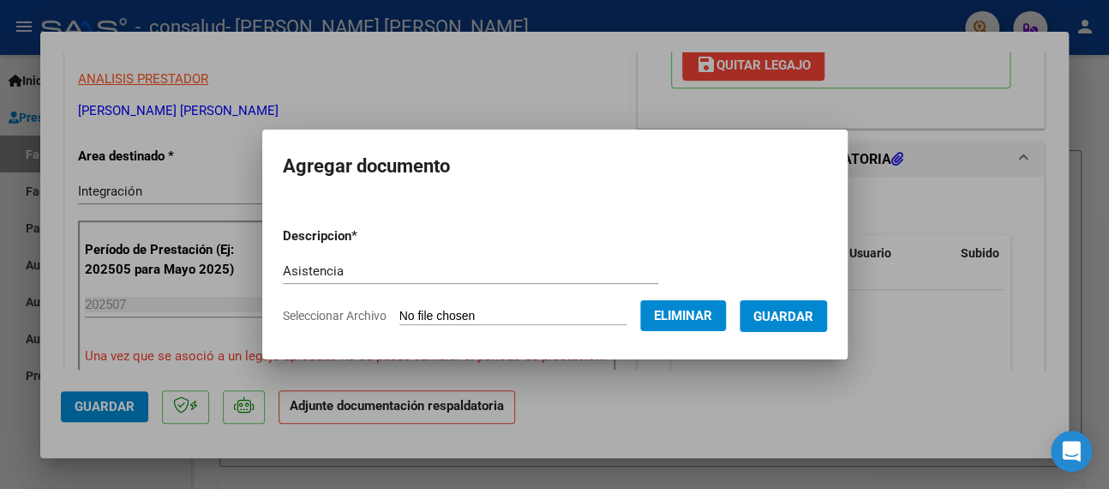
click at [806, 309] on span "Guardar" at bounding box center [784, 316] width 60 height 15
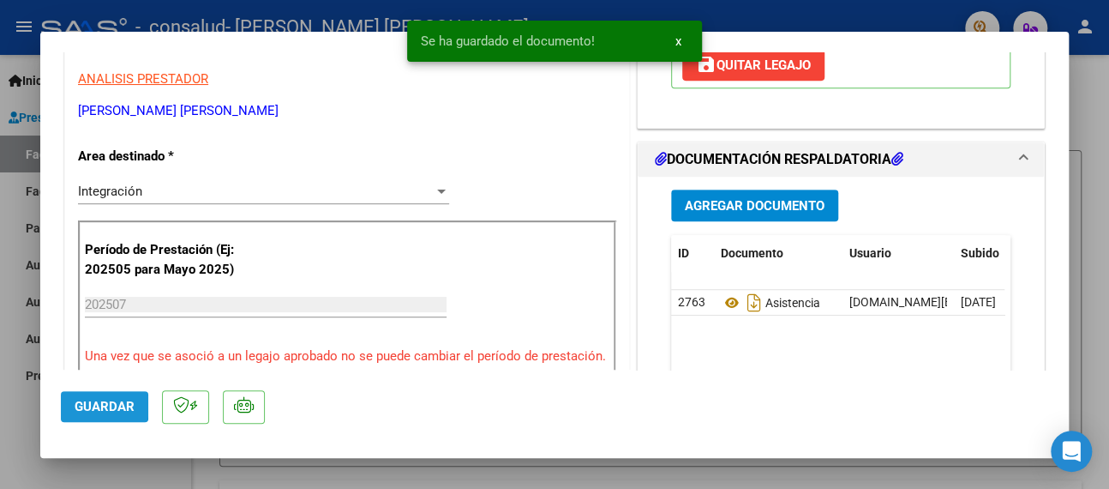
click at [80, 405] on span "Guardar" at bounding box center [105, 406] width 60 height 15
click at [3, 260] on div at bounding box center [554, 244] width 1109 height 489
type input "$ 0,00"
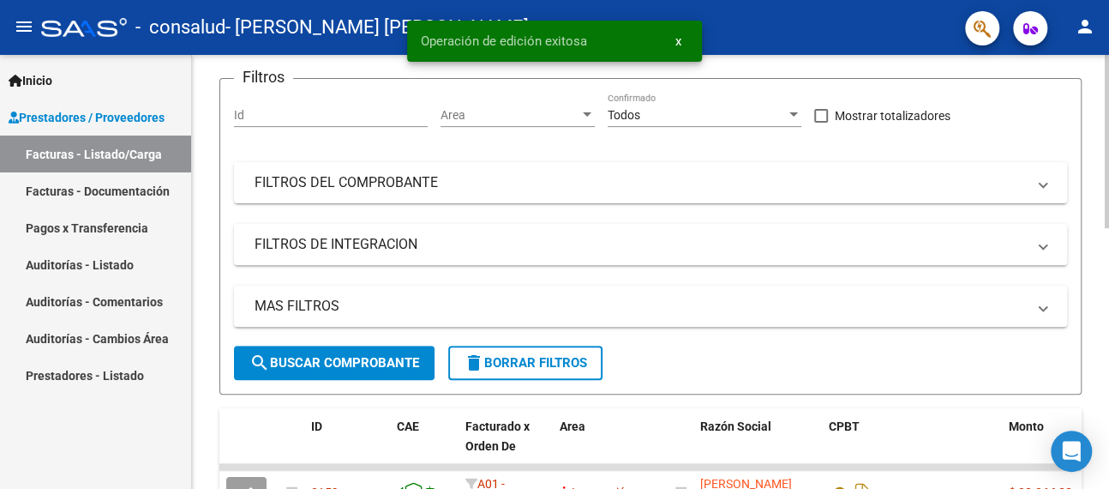
scroll to position [0, 0]
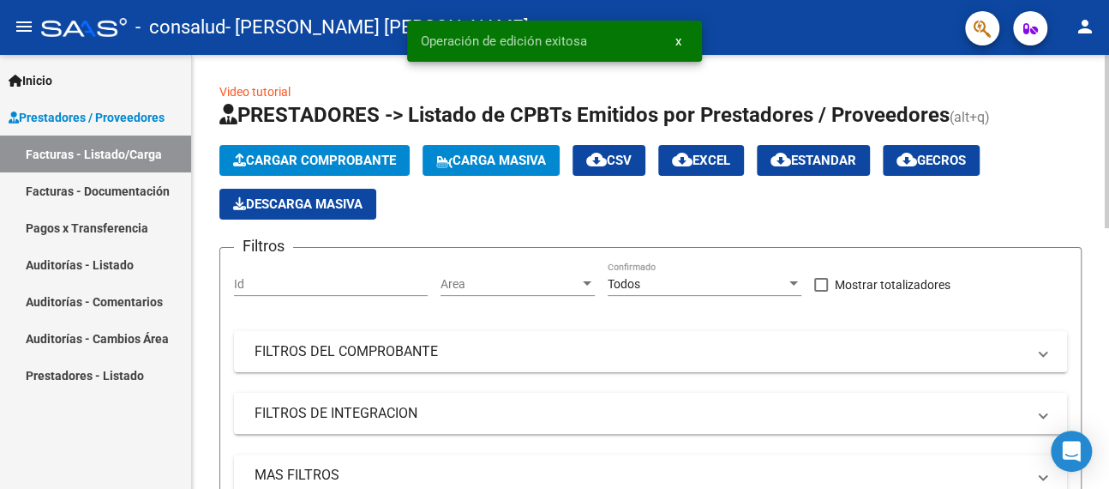
click at [299, 157] on span "Cargar Comprobante" at bounding box center [314, 160] width 163 height 15
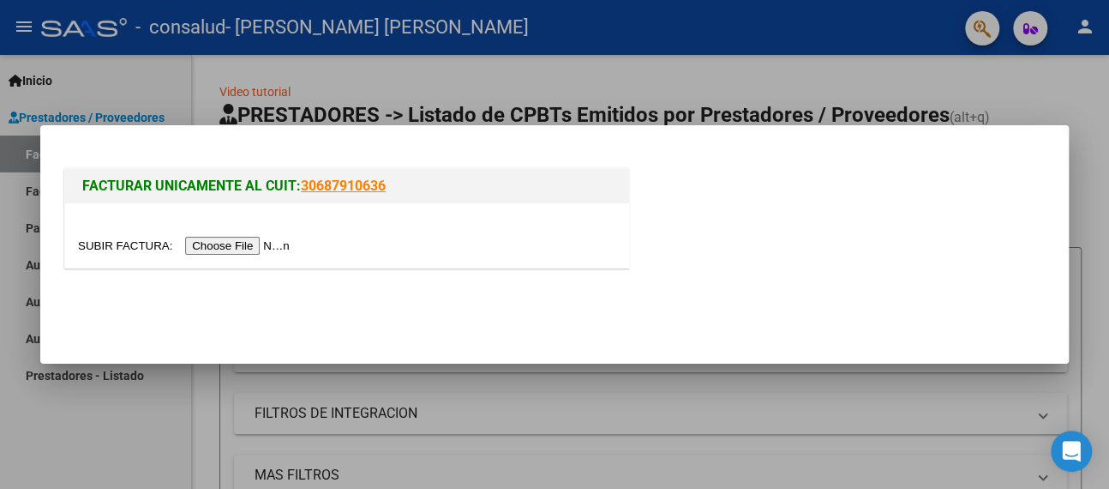
click at [235, 254] on input "file" at bounding box center [186, 246] width 217 height 18
click at [264, 243] on input "file" at bounding box center [186, 246] width 217 height 18
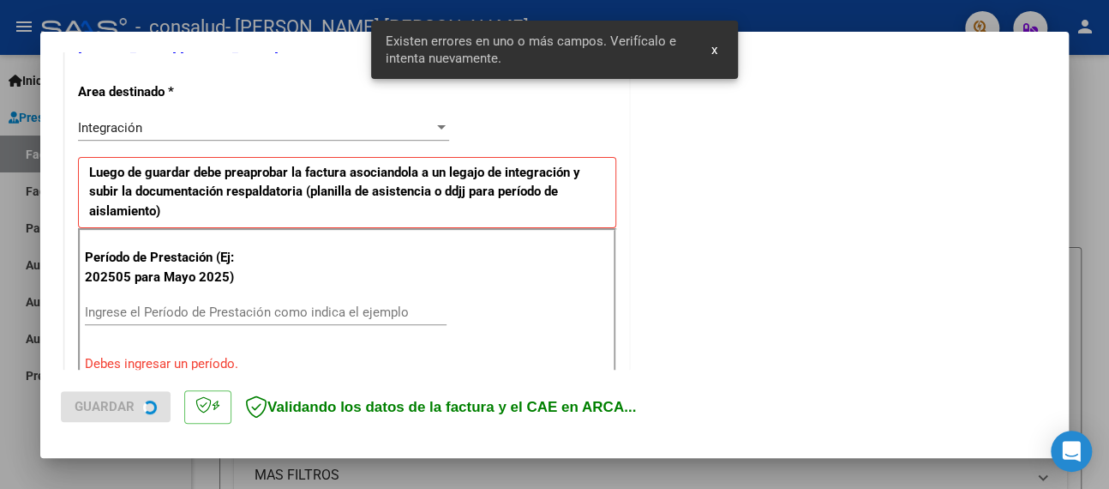
scroll to position [424, 0]
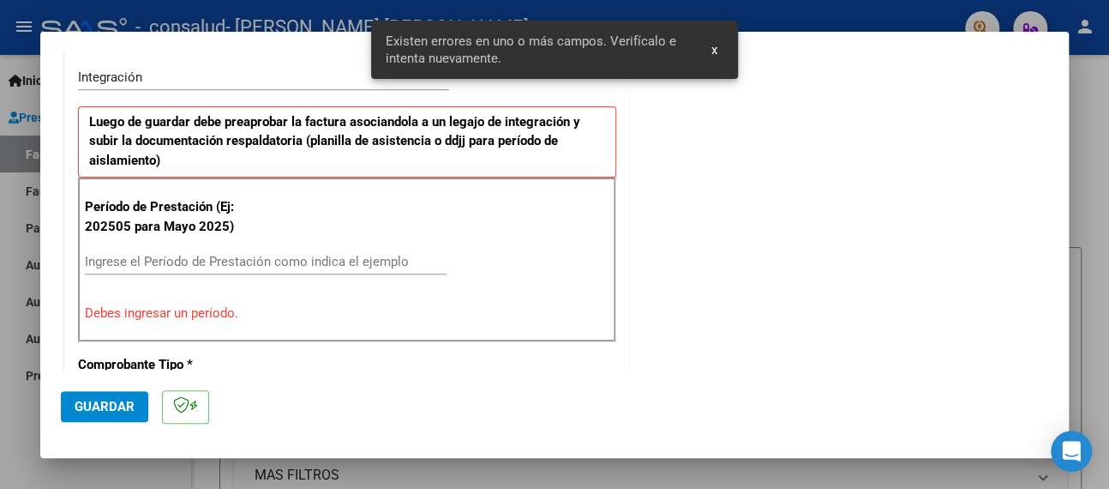
click at [174, 258] on input "Ingrese el Período de Prestación como indica el ejemplo" at bounding box center [266, 261] width 362 height 15
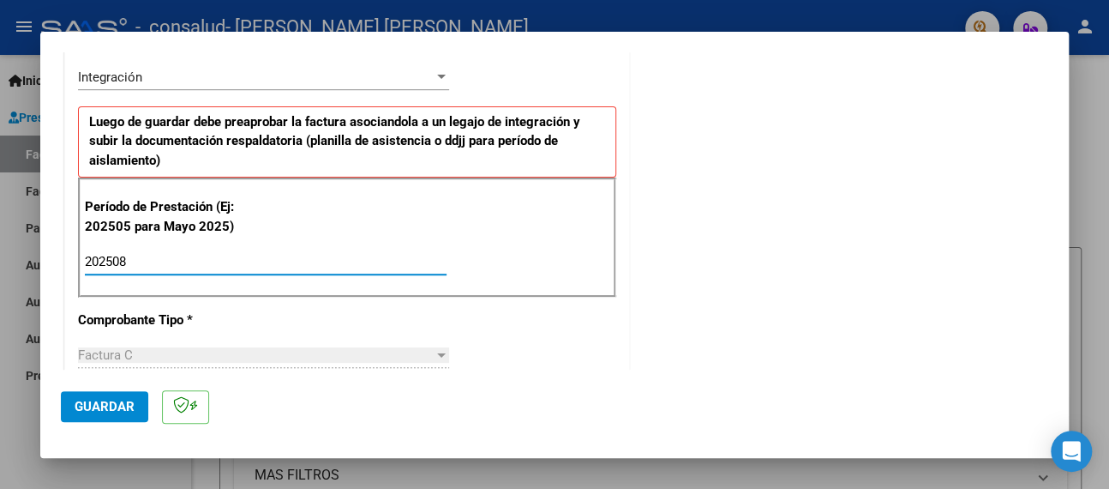
type input "202508"
click at [104, 405] on span "Guardar" at bounding box center [105, 406] width 60 height 15
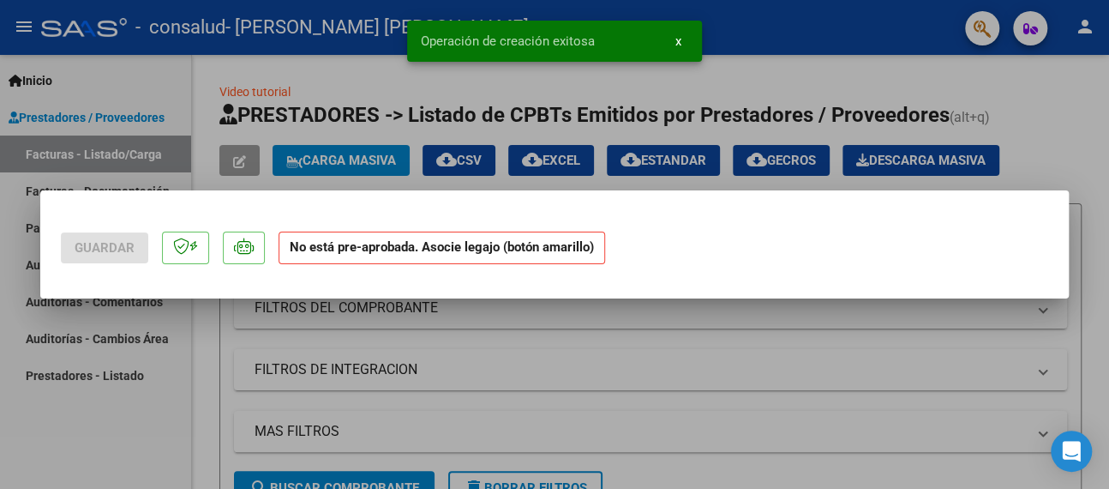
scroll to position [0, 0]
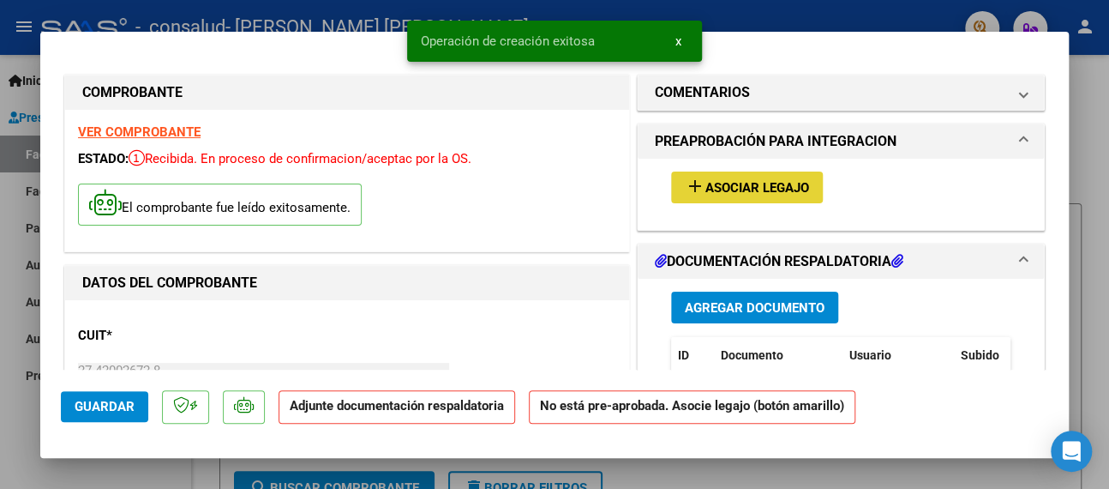
click at [742, 189] on span "Asociar Legajo" at bounding box center [758, 187] width 104 height 15
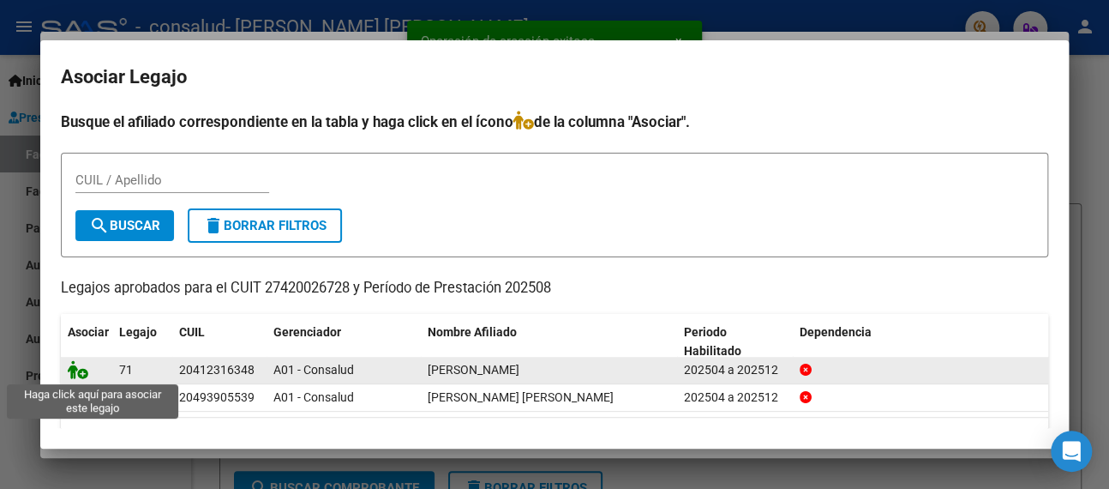
click at [69, 369] on icon at bounding box center [78, 369] width 21 height 19
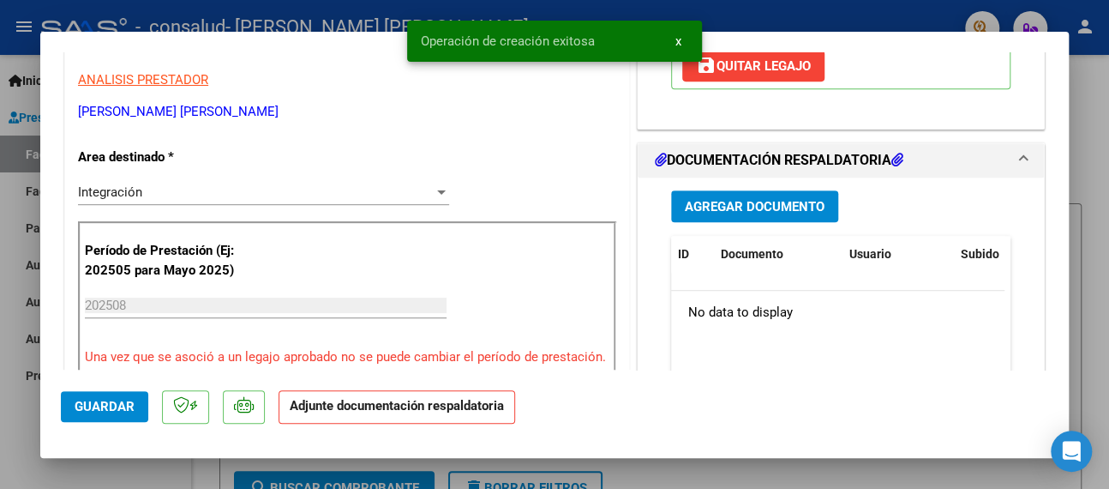
scroll to position [343, 0]
click at [775, 201] on span "Agregar Documento" at bounding box center [755, 205] width 140 height 15
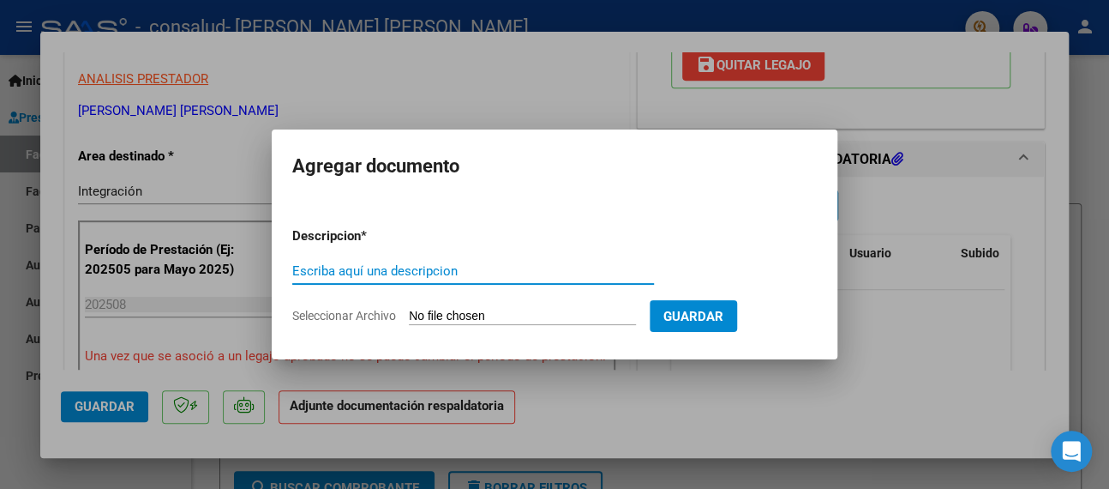
click at [380, 268] on input "Escriba aquí una descripcion" at bounding box center [473, 270] width 362 height 15
type input "Asistencia"
click at [462, 315] on input "Seleccionar Archivo" at bounding box center [522, 317] width 227 height 16
type input "C:\fakepath\Asistencia [PERSON_NAME].pdf"
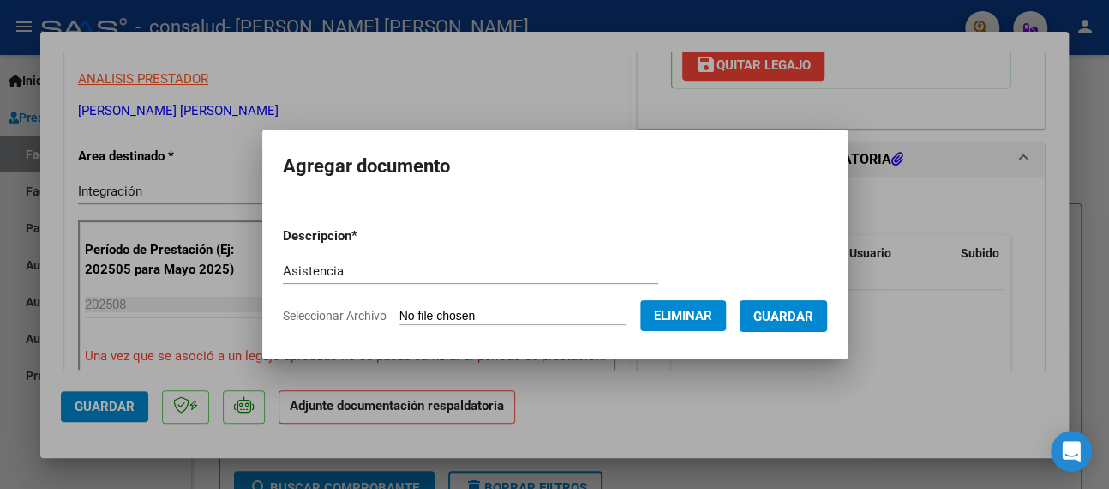
click at [798, 315] on span "Guardar" at bounding box center [784, 316] width 60 height 15
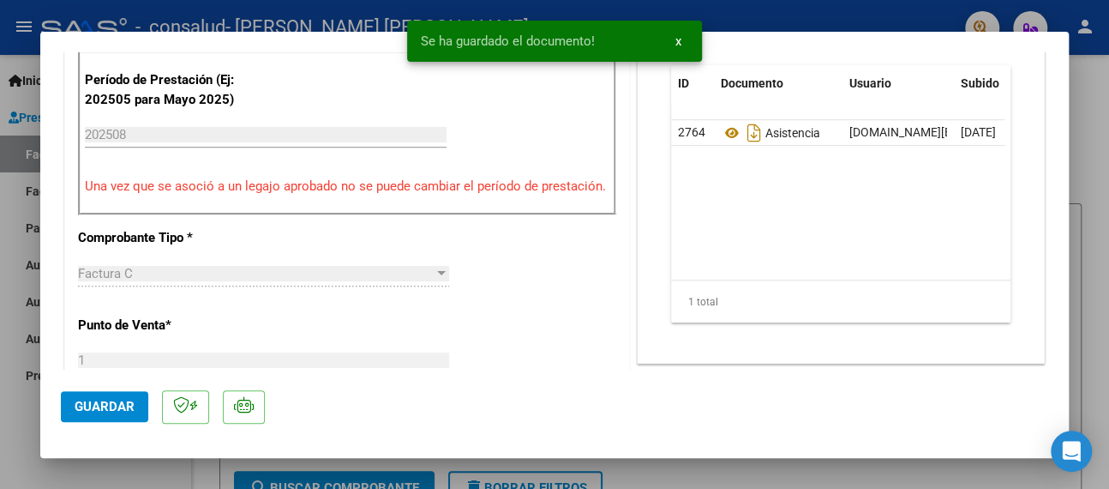
scroll to position [514, 0]
click at [78, 404] on span "Guardar" at bounding box center [105, 406] width 60 height 15
click at [5, 197] on div at bounding box center [554, 244] width 1109 height 489
type input "$ 0,00"
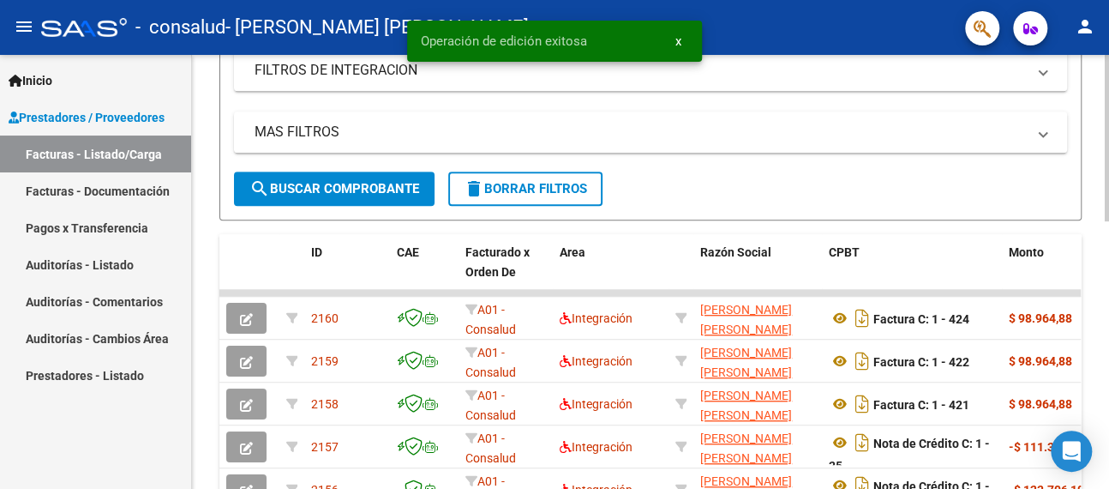
scroll to position [428, 0]
